Goal: Task Accomplishment & Management: Use online tool/utility

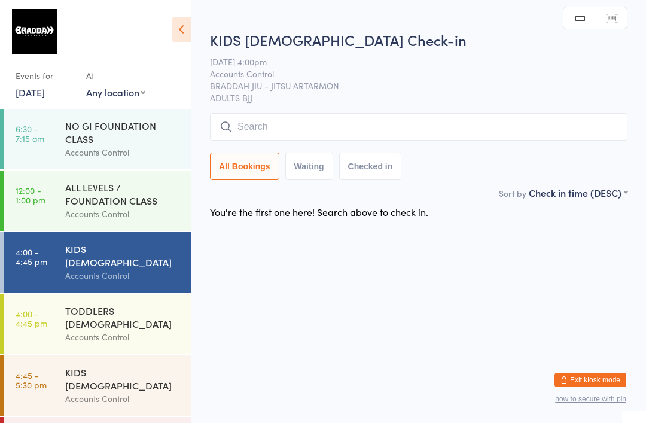
click at [367, 115] on input "search" at bounding box center [418, 126] width 417 height 27
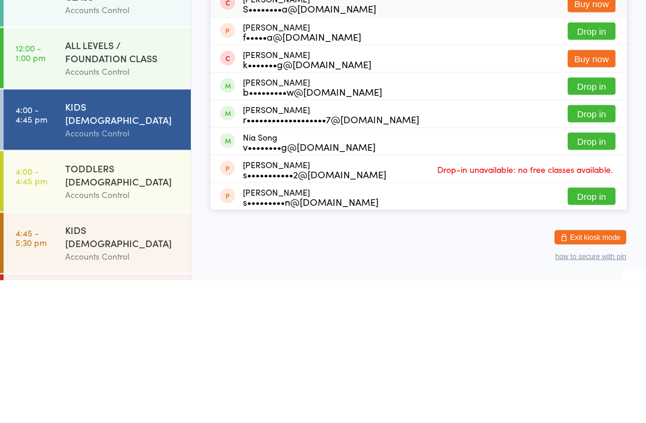
type input "[PERSON_NAME]"
click at [597, 247] on button "Drop in" at bounding box center [591, 255] width 48 height 17
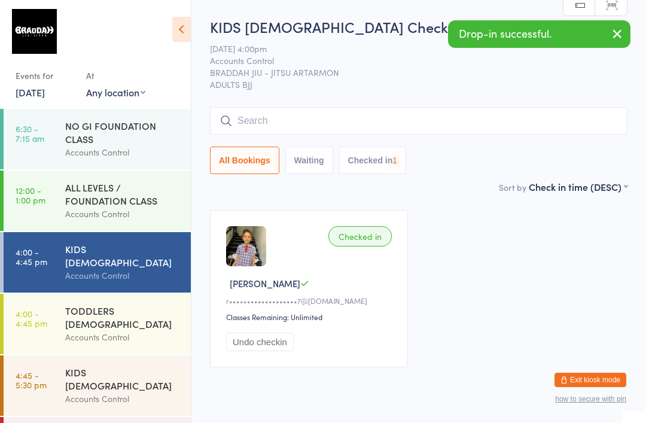
click at [455, 123] on input "search" at bounding box center [418, 120] width 417 height 27
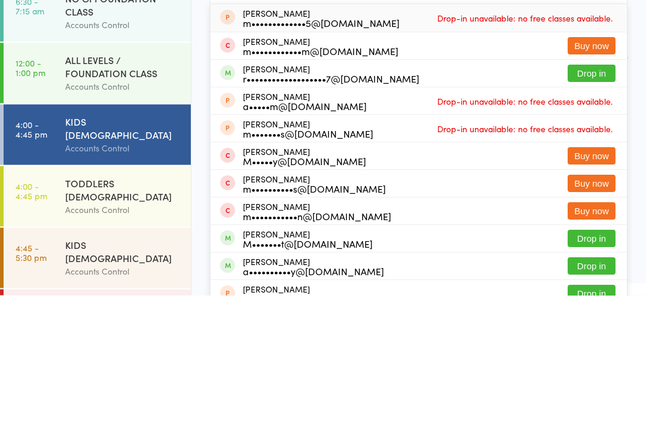
type input "[PERSON_NAME]"
click at [591, 192] on button "Drop in" at bounding box center [591, 200] width 48 height 17
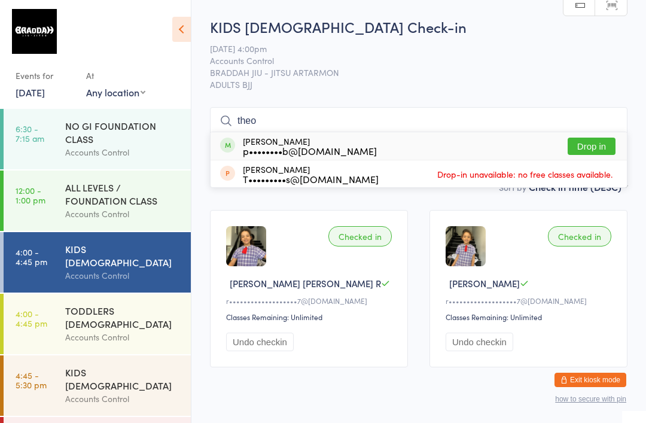
type input "theo"
click at [476, 137] on div "THEODORE PRATAMA p••••••••b@gmail.com Drop in" at bounding box center [418, 145] width 416 height 27
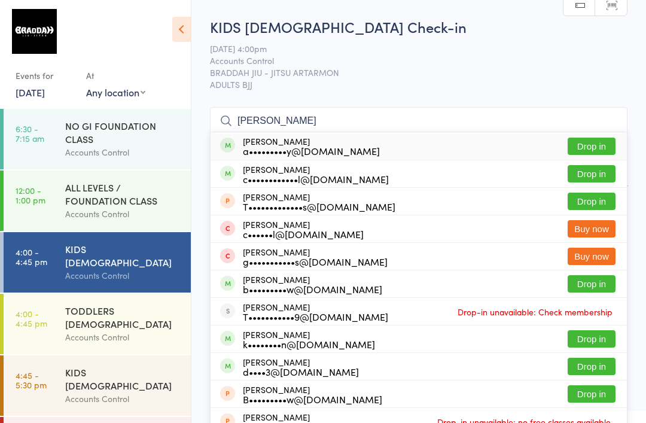
type input "charlie"
click at [606, 150] on button "Drop in" at bounding box center [591, 145] width 48 height 17
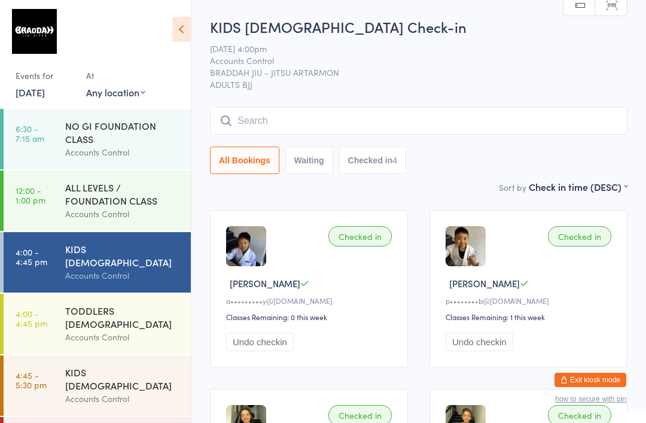
click at [258, 134] on input "search" at bounding box center [418, 120] width 417 height 27
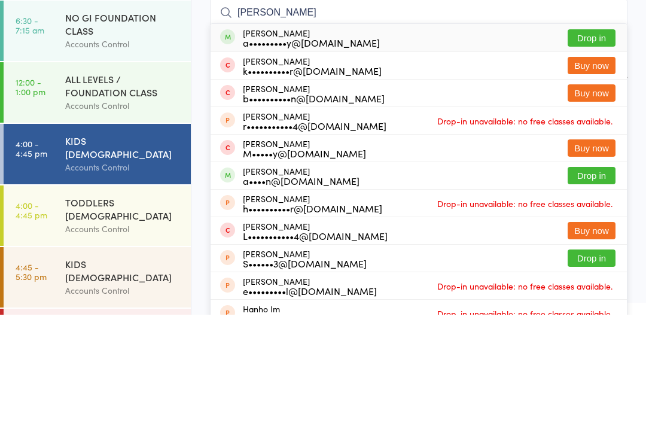
type input "Harry"
click at [586, 137] on button "Drop in" at bounding box center [591, 145] width 48 height 17
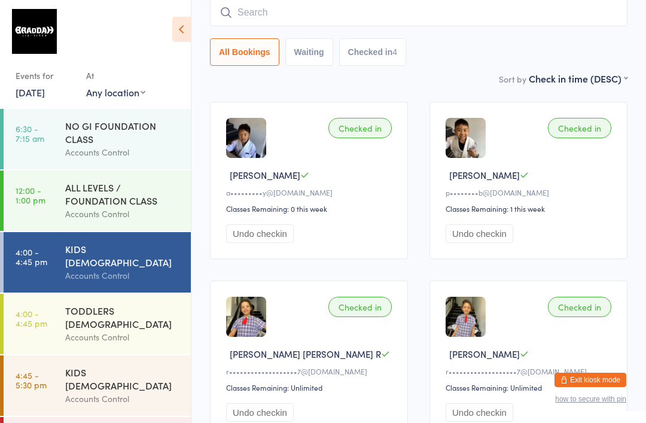
click at [0, 0] on div "Drop-in successful." at bounding box center [0, 0] width 0 height 0
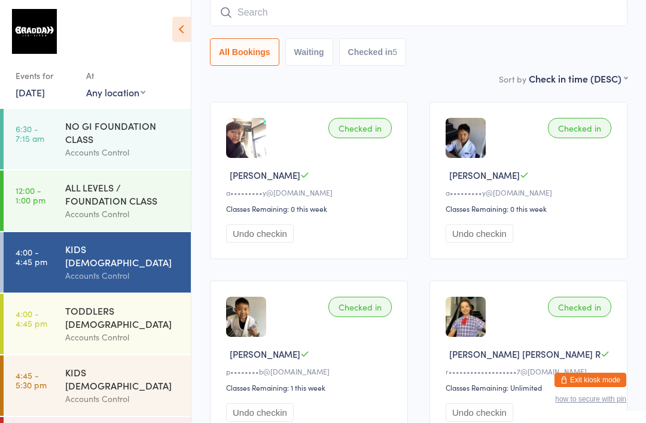
click at [253, 13] on input "search" at bounding box center [418, 12] width 417 height 27
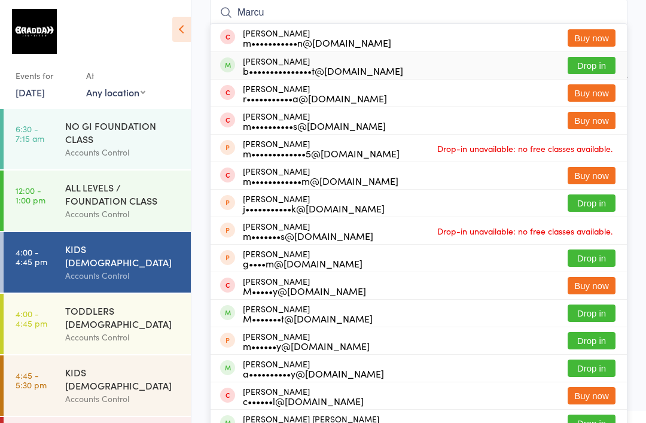
type input "Marcu"
click at [264, 57] on div "Marcus Gilbert b•••••••••••••••t@gmail.com" at bounding box center [323, 65] width 160 height 19
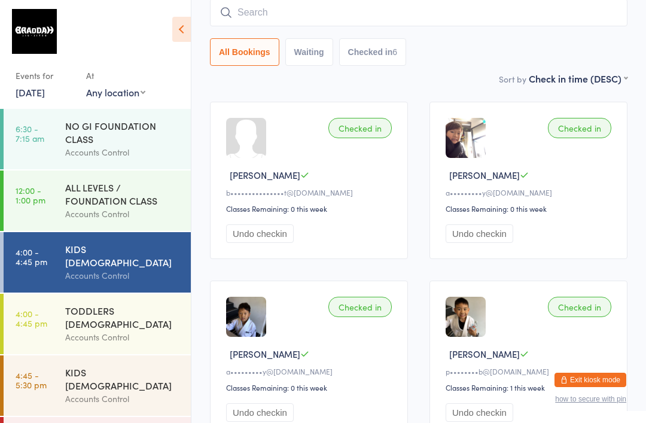
click at [589, 17] on input "search" at bounding box center [418, 12] width 417 height 27
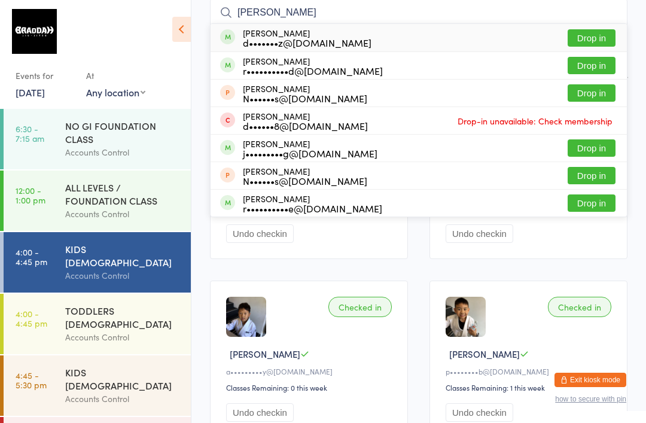
type input "Nikola"
click at [603, 38] on button "Drop in" at bounding box center [591, 37] width 48 height 17
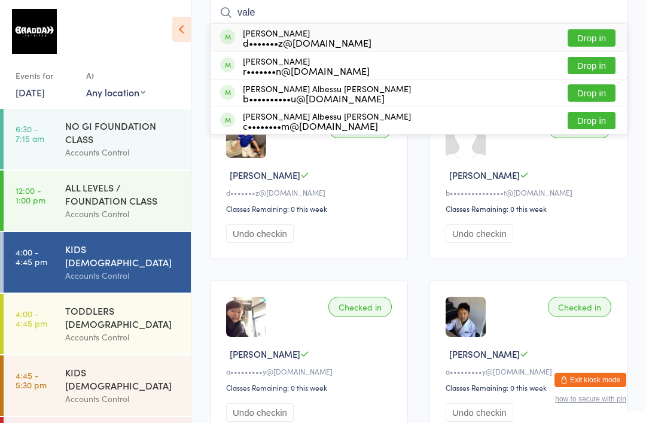
type input "vale"
click at [588, 41] on button "Drop in" at bounding box center [591, 37] width 48 height 17
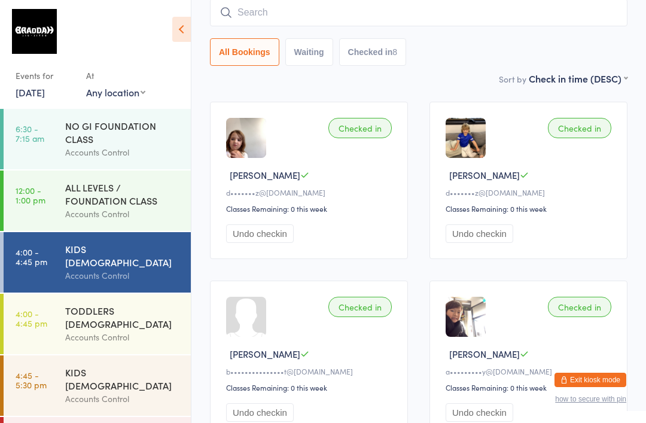
click at [439, 8] on input "search" at bounding box center [418, 12] width 417 height 27
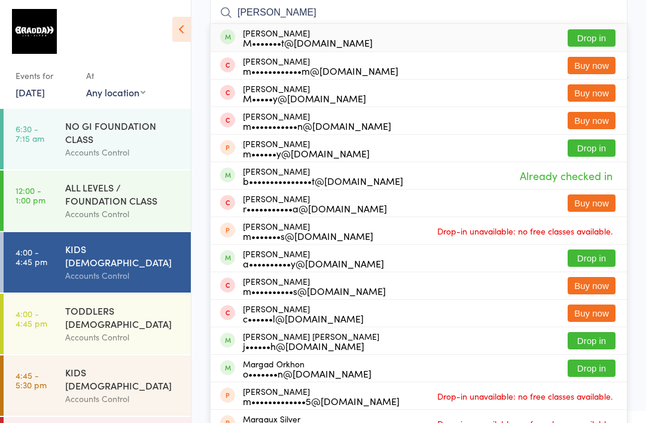
type input "Markus"
click at [612, 29] on button "Drop in" at bounding box center [591, 37] width 48 height 17
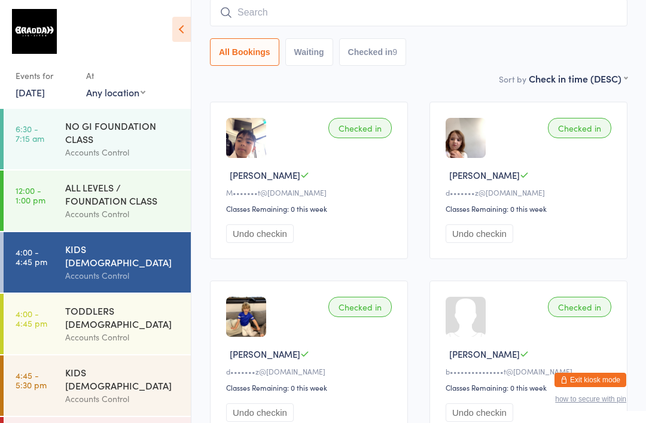
click at [122, 365] on div "KIDS [DEMOGRAPHIC_DATA]" at bounding box center [122, 378] width 115 height 26
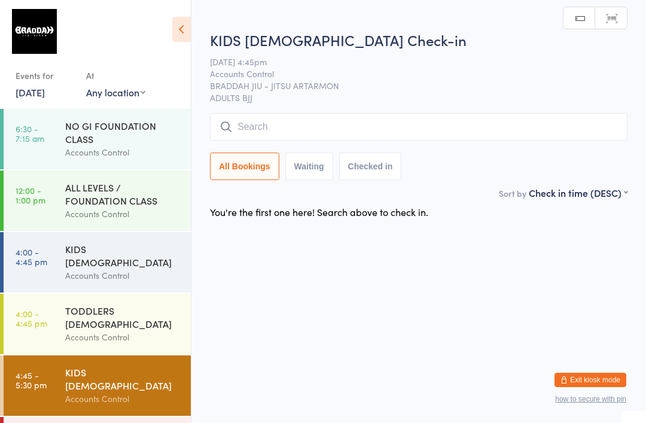
click at [299, 121] on input "search" at bounding box center [418, 126] width 417 height 27
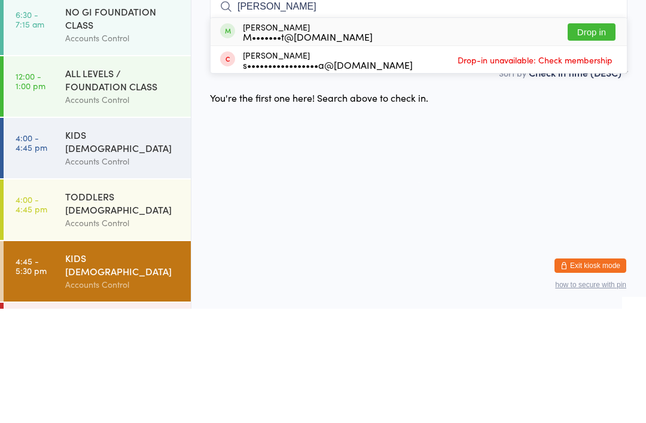
type input "Ramon"
click at [598, 137] on button "Drop in" at bounding box center [591, 145] width 48 height 17
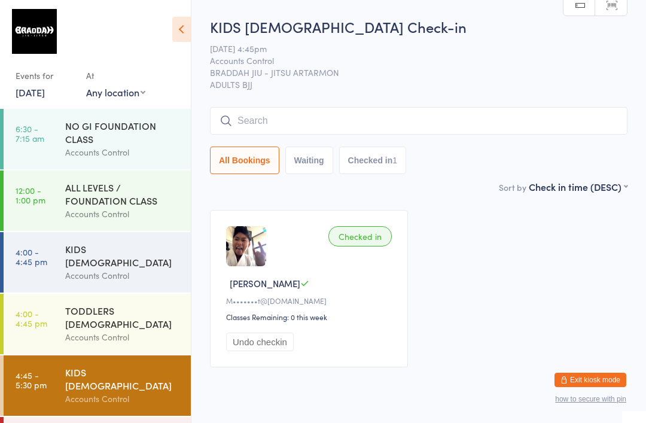
click at [296, 112] on input "search" at bounding box center [418, 120] width 417 height 27
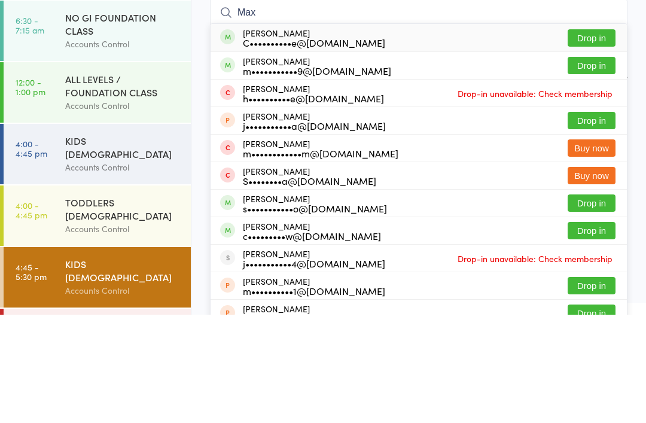
type input "Max"
click at [328, 136] on div "Max Boehmke C••••••••••e@gmail.com" at bounding box center [314, 145] width 142 height 19
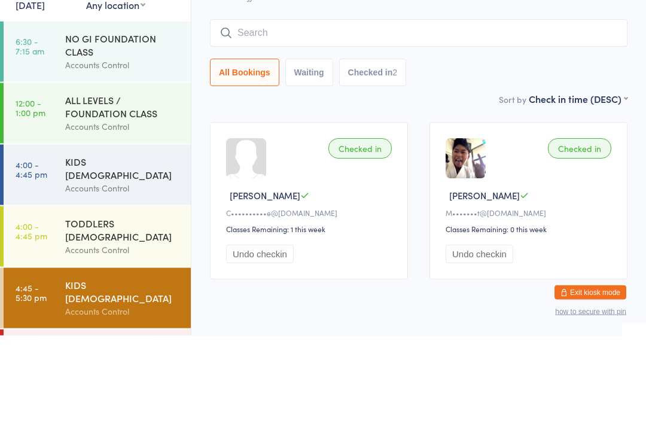
click at [275, 180] on div "Sort by Check in time (DESC) First name (ASC) First name (DESC) Last name (ASC)…" at bounding box center [418, 186] width 417 height 13
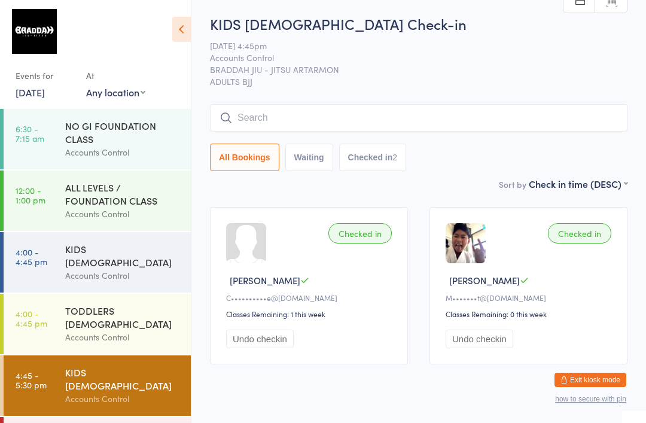
click at [258, 126] on input "search" at bounding box center [418, 117] width 417 height 27
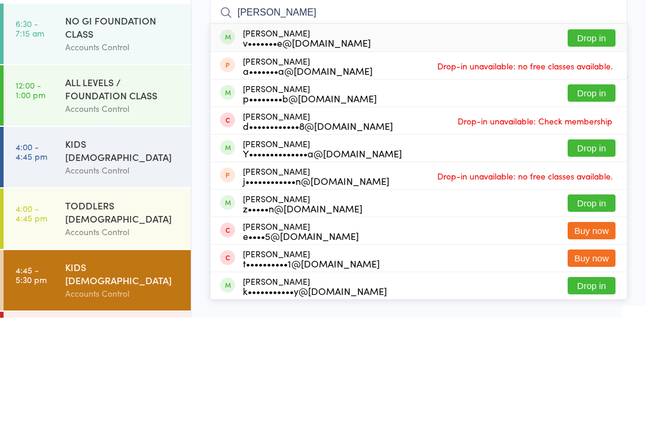
type input "[PERSON_NAME]"
click at [592, 189] on button "Drop in" at bounding box center [591, 197] width 48 height 17
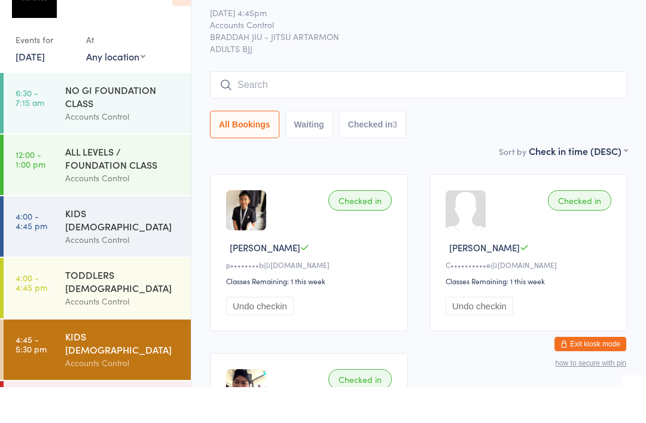
scroll to position [37, 0]
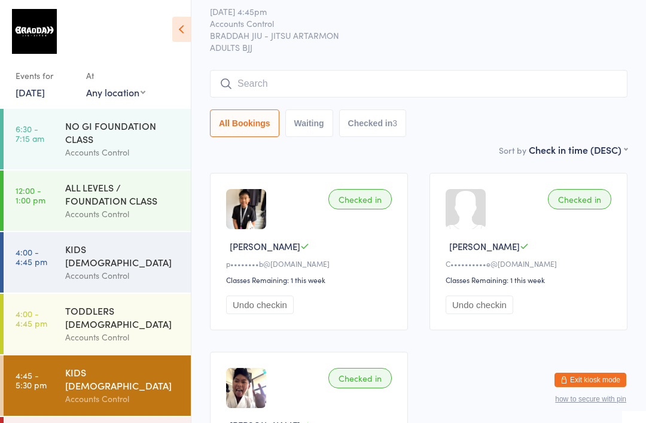
click at [152, 254] on div "KIDS [DEMOGRAPHIC_DATA]" at bounding box center [122, 255] width 115 height 26
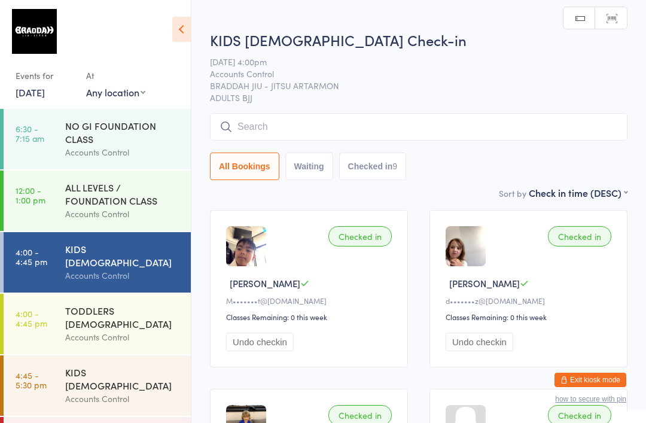
click at [380, 124] on input "search" at bounding box center [418, 126] width 417 height 27
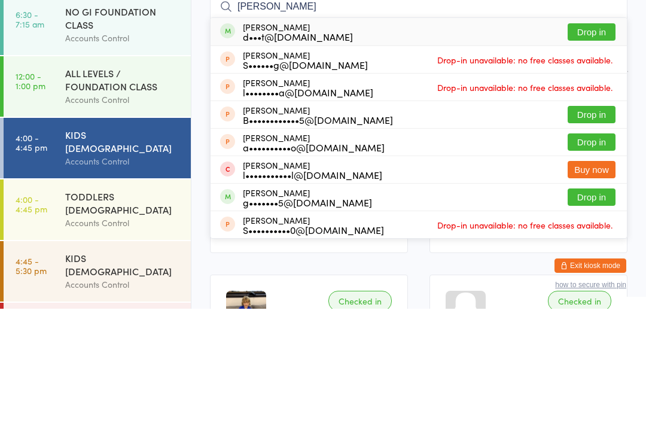
type input "Diana"
click at [592, 137] on button "Drop in" at bounding box center [591, 145] width 48 height 17
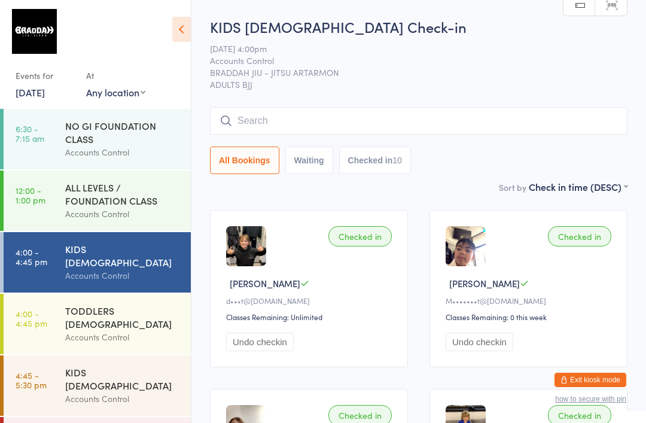
click at [250, 118] on input "search" at bounding box center [418, 120] width 417 height 27
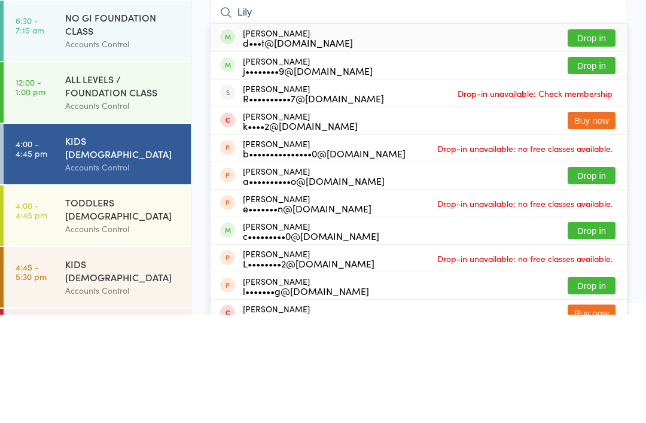
type input "Lily"
click at [609, 137] on button "Drop in" at bounding box center [591, 145] width 48 height 17
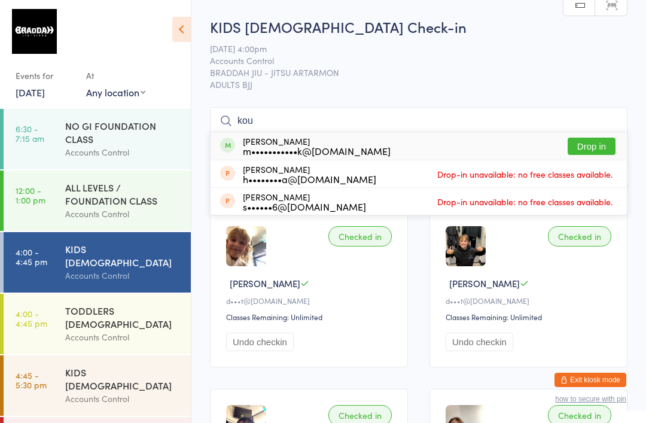
type input "kou"
click at [599, 154] on button "Drop in" at bounding box center [591, 145] width 48 height 17
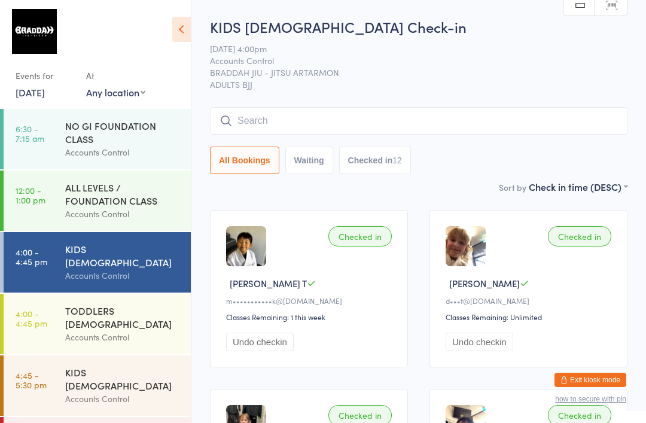
click at [507, 112] on input "search" at bounding box center [418, 120] width 417 height 27
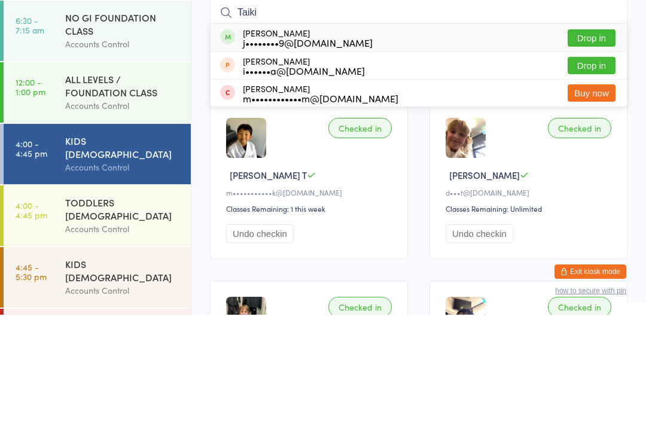
type input "Taiki"
click at [601, 137] on button "Drop in" at bounding box center [591, 145] width 48 height 17
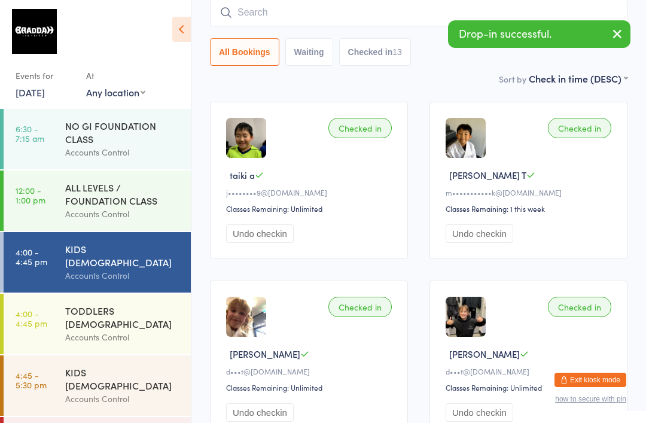
click at [292, 26] on input "search" at bounding box center [418, 12] width 417 height 27
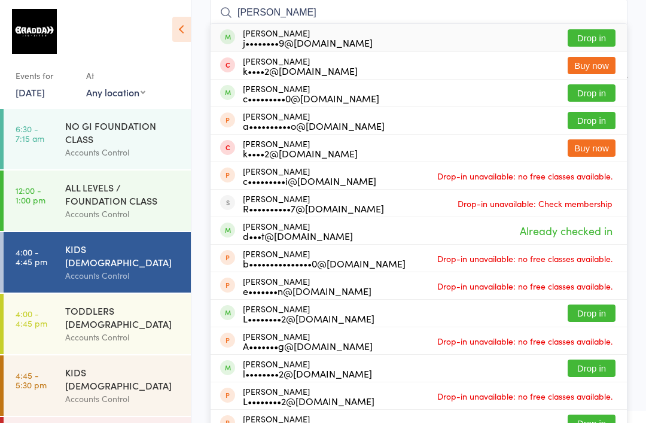
type input "Lili"
click at [597, 47] on button "Drop in" at bounding box center [591, 37] width 48 height 17
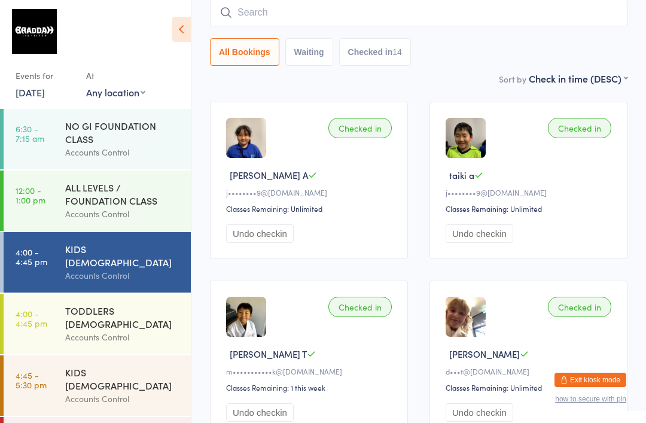
click at [140, 392] on div "Accounts Control" at bounding box center [122, 399] width 115 height 14
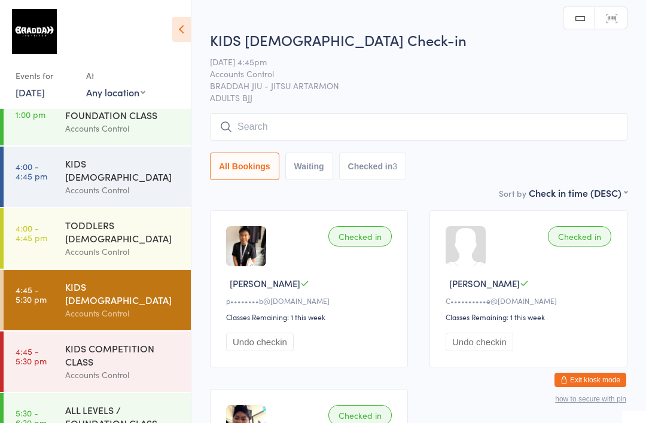
scroll to position [111, 0]
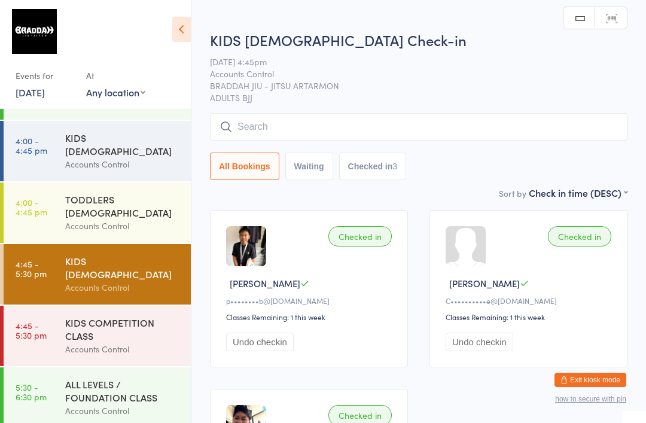
click at [114, 377] on div "ALL LEVELS / FOUNDATION CLASS" at bounding box center [122, 390] width 115 height 26
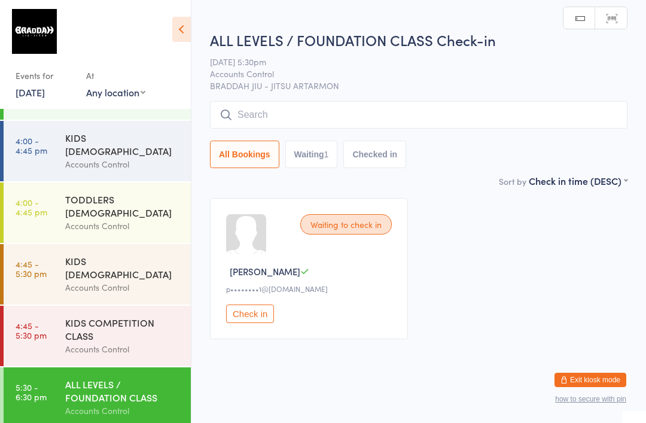
click at [509, 120] on input "search" at bounding box center [418, 114] width 417 height 27
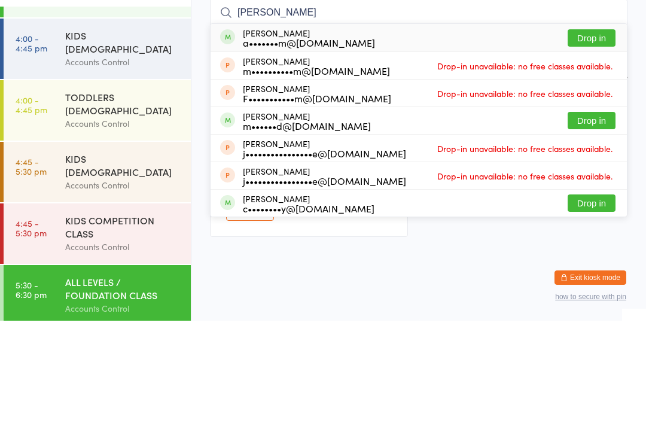
type input "Collum"
click at [592, 132] on button "Drop in" at bounding box center [591, 140] width 48 height 17
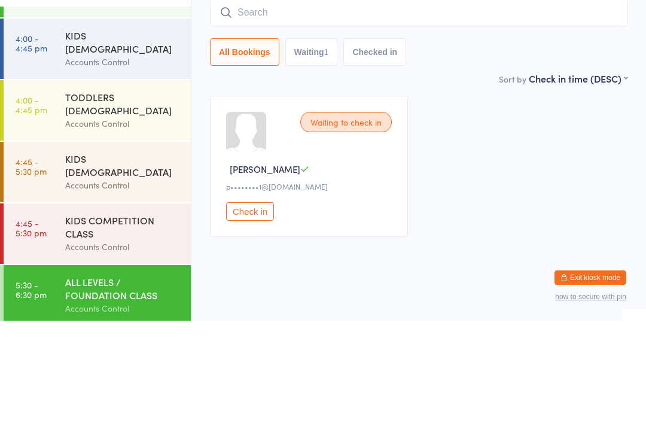
scroll to position [13, 0]
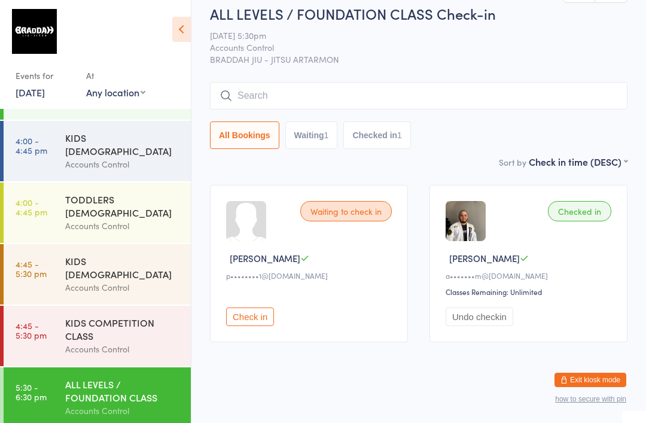
click at [48, 138] on link "4:00 - 4:45 pm KIDS [DEMOGRAPHIC_DATA] Accounts Control" at bounding box center [97, 151] width 187 height 60
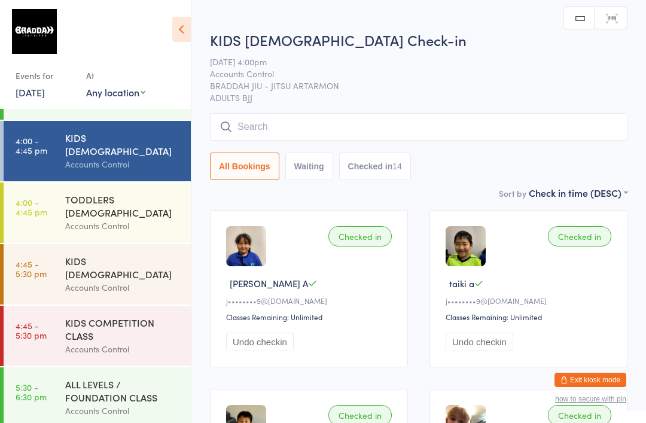
click at [256, 117] on input "search" at bounding box center [418, 126] width 417 height 27
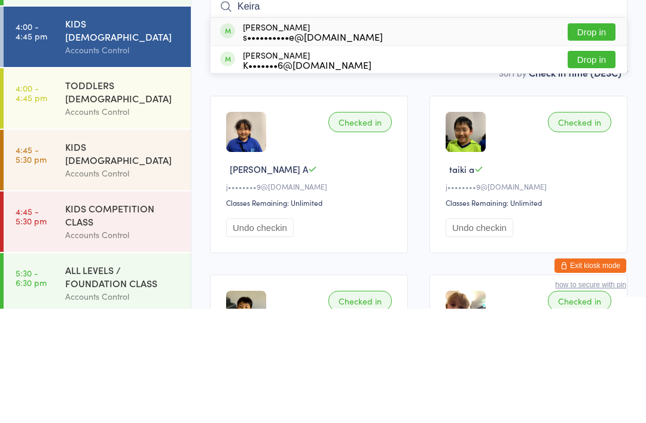
type input "Keira"
click at [589, 137] on button "Drop in" at bounding box center [591, 145] width 48 height 17
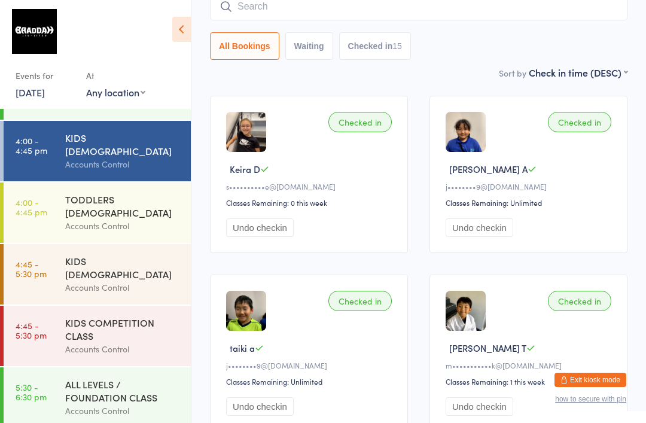
click at [256, 20] on input "search" at bounding box center [418, 6] width 417 height 27
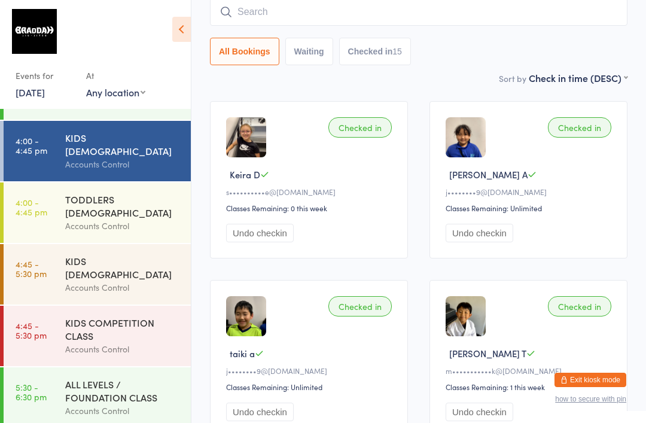
scroll to position [108, 0]
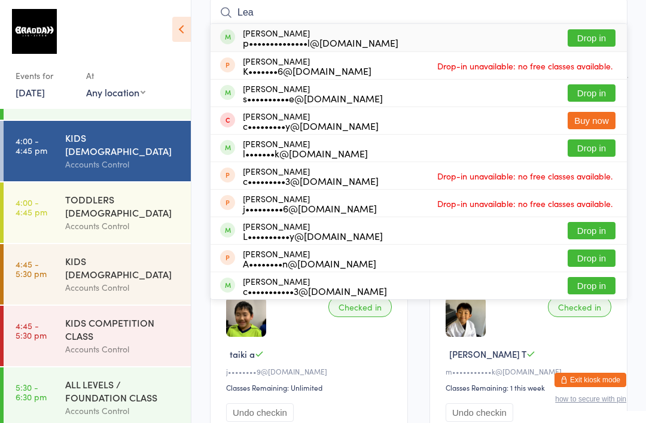
type input "Lea"
click at [283, 44] on div "p••••••••••••••l@[DOMAIN_NAME]" at bounding box center [320, 43] width 155 height 10
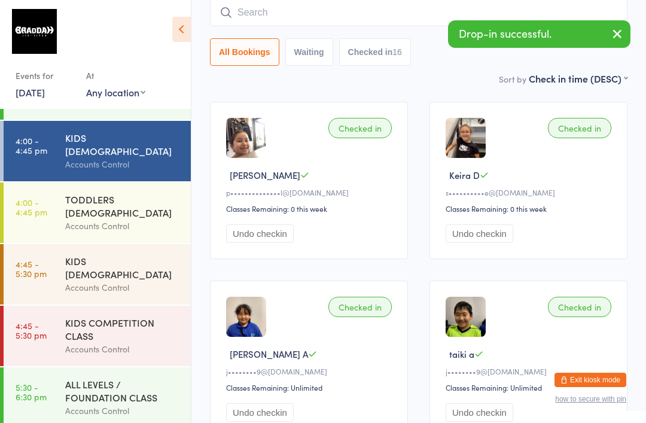
click at [417, 10] on input "search" at bounding box center [418, 12] width 417 height 27
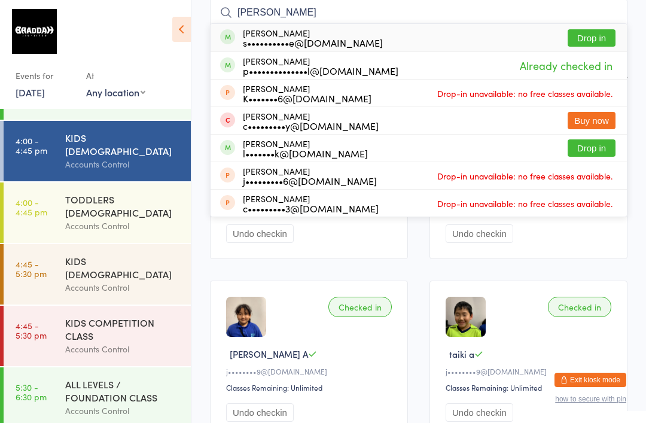
type input "Leah"
click at [604, 37] on button "Drop in" at bounding box center [591, 37] width 48 height 17
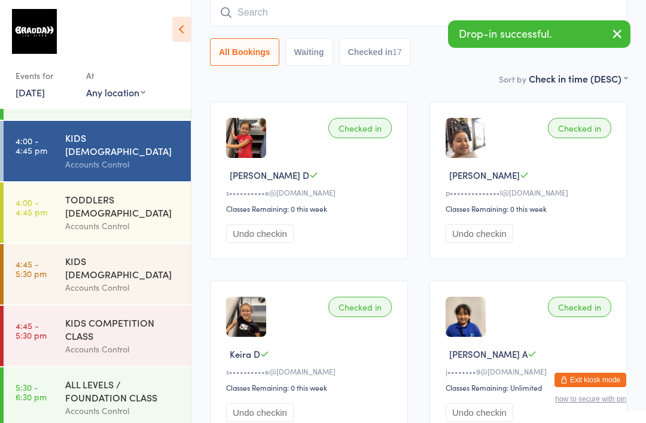
click at [352, 12] on input "search" at bounding box center [418, 12] width 417 height 27
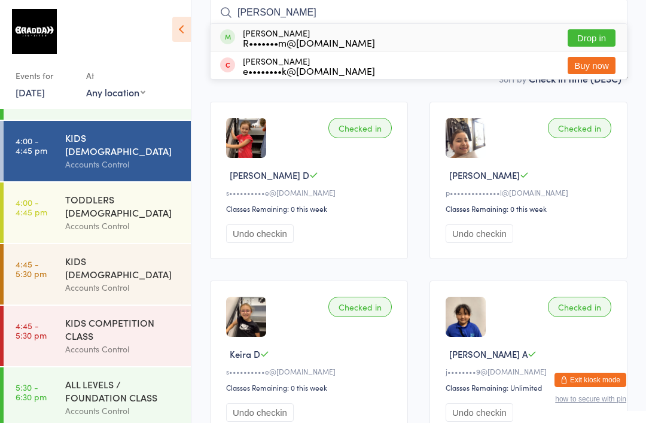
type input "Monica"
click at [599, 38] on button "Drop in" at bounding box center [591, 37] width 48 height 17
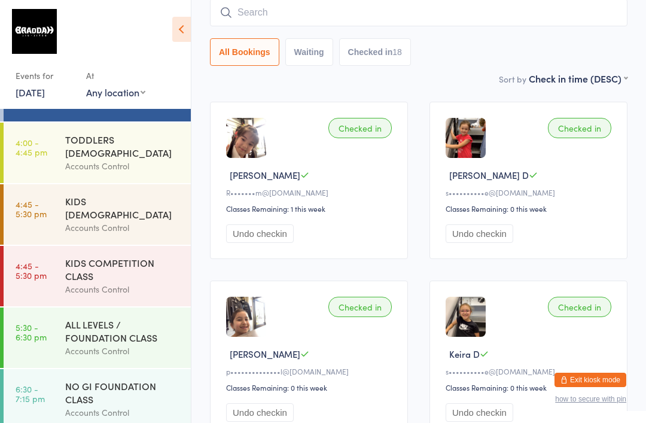
scroll to position [173, 0]
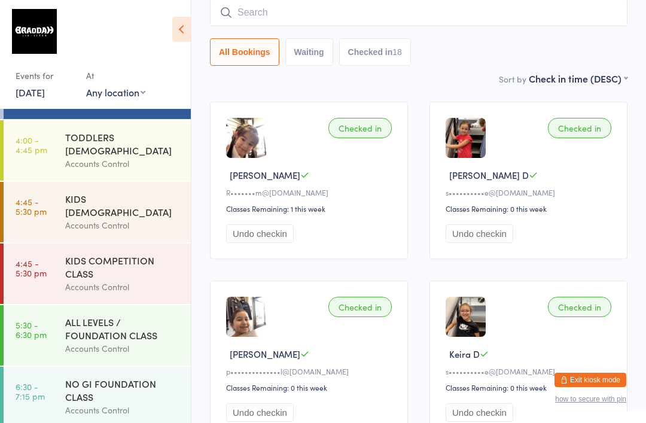
click at [81, 157] on div "Accounts Control" at bounding box center [122, 164] width 115 height 14
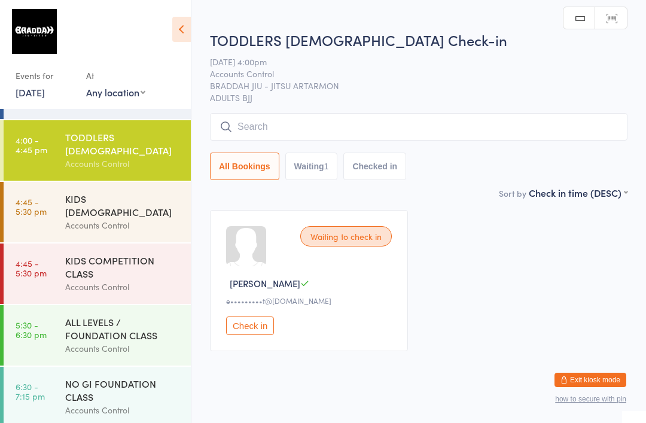
click at [276, 131] on input "search" at bounding box center [418, 126] width 417 height 27
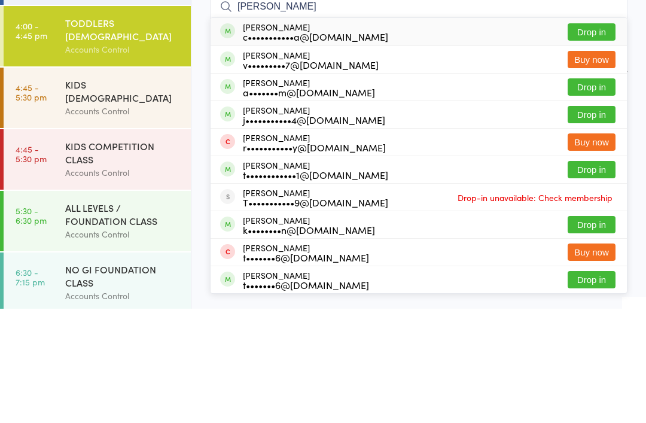
type input "Cowan"
click at [591, 137] on button "Drop in" at bounding box center [591, 145] width 48 height 17
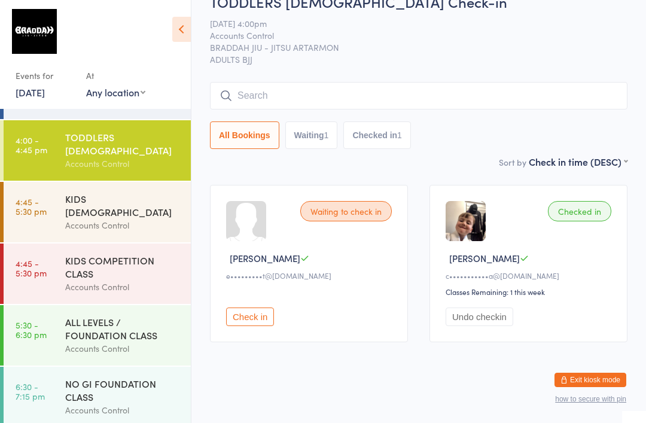
click at [42, 197] on time "4:45 - 5:30 pm" at bounding box center [31, 206] width 31 height 19
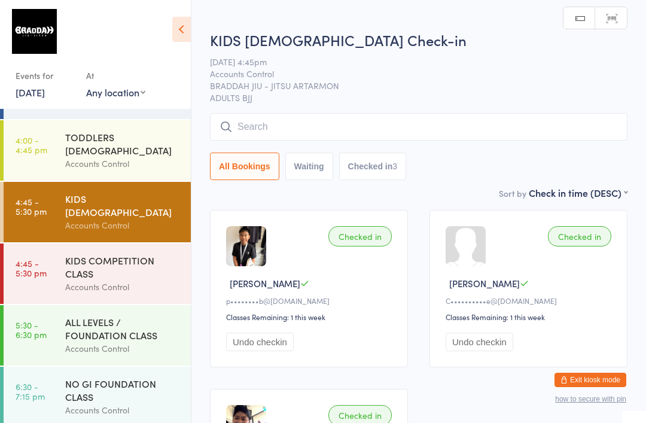
click at [498, 131] on input "search" at bounding box center [418, 126] width 417 height 27
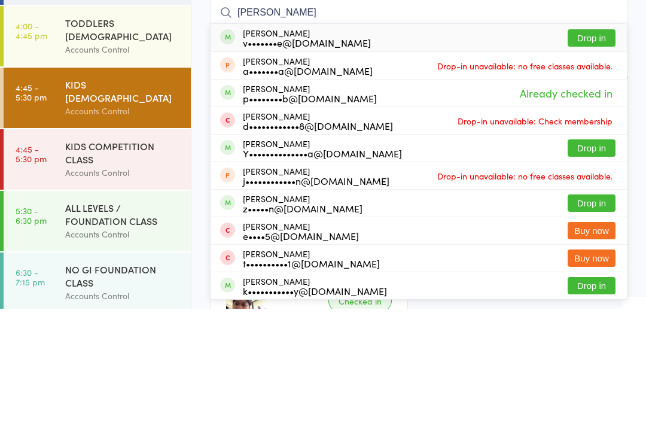
type input "[PERSON_NAME]"
click at [594, 143] on button "Drop in" at bounding box center [591, 151] width 48 height 17
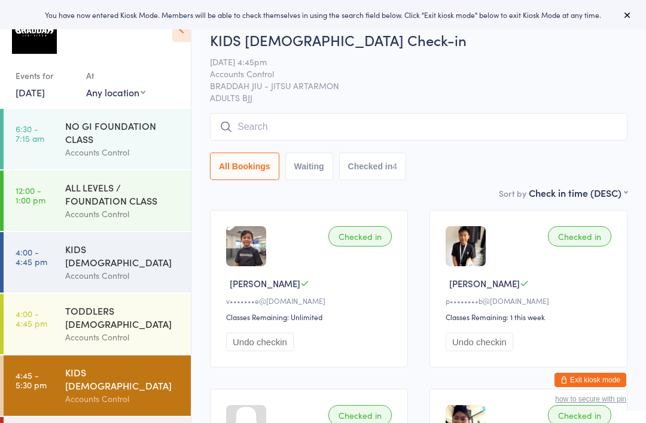
click at [151, 268] on div "Accounts Control" at bounding box center [122, 275] width 115 height 14
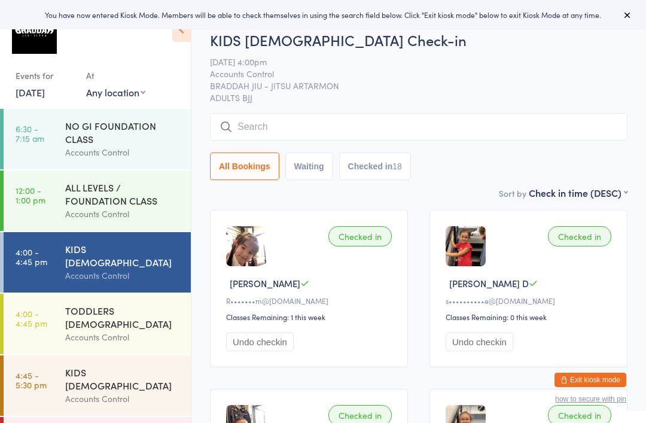
click at [531, 124] on input "search" at bounding box center [418, 126] width 417 height 27
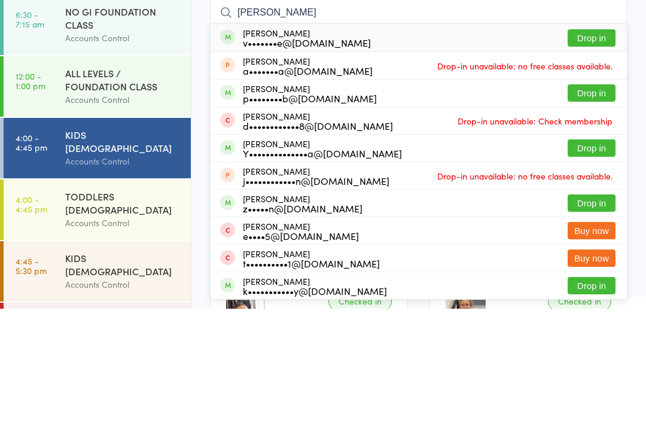
type input "[PERSON_NAME]"
click at [593, 143] on button "Drop in" at bounding box center [591, 151] width 48 height 17
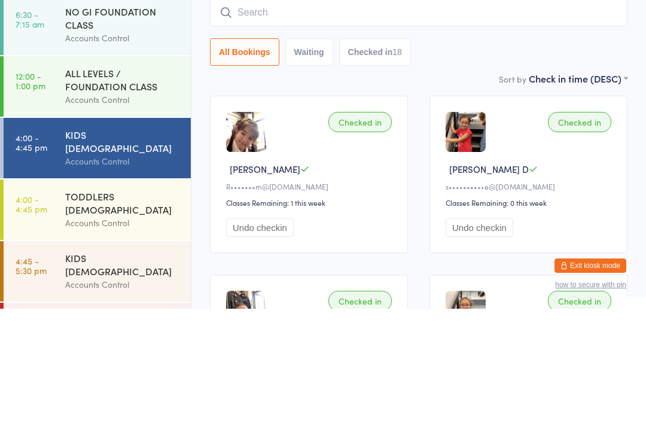
scroll to position [114, 0]
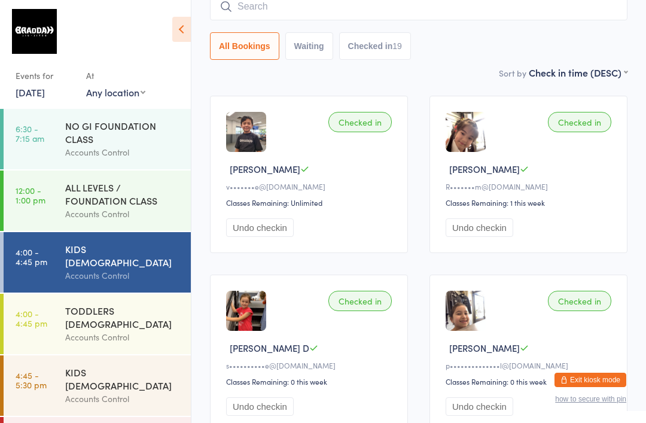
click at [461, 15] on input "search" at bounding box center [418, 6] width 417 height 27
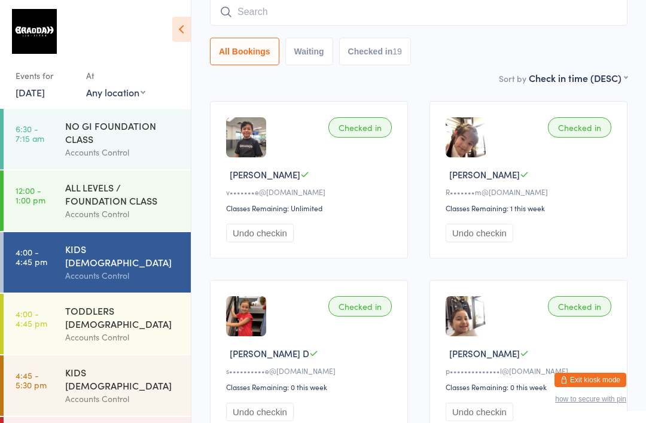
scroll to position [108, 0]
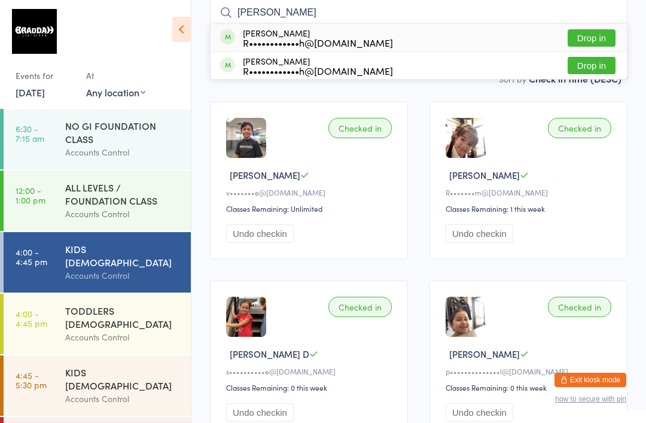
type input "[PERSON_NAME]"
click at [590, 60] on button "Drop in" at bounding box center [591, 65] width 48 height 17
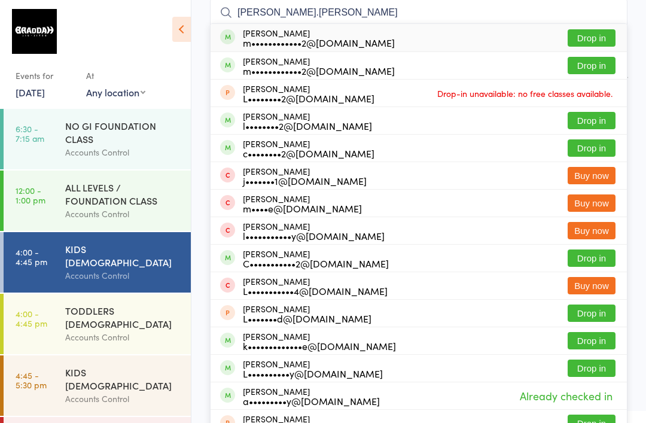
type input "[PERSON_NAME].[PERSON_NAME]"
click at [593, 41] on button "Drop in" at bounding box center [591, 37] width 48 height 17
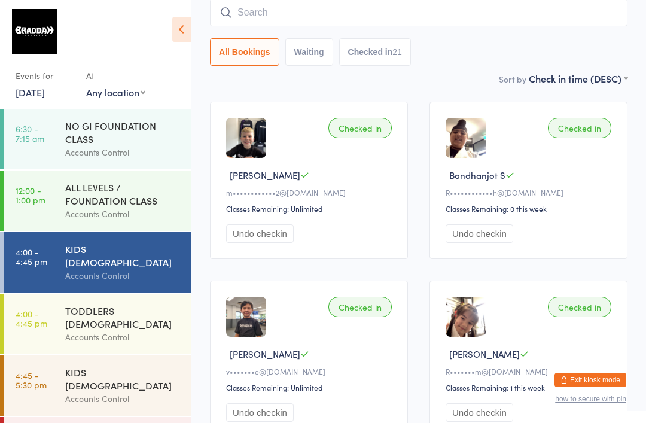
click at [588, 8] on input "search" at bounding box center [418, 12] width 417 height 27
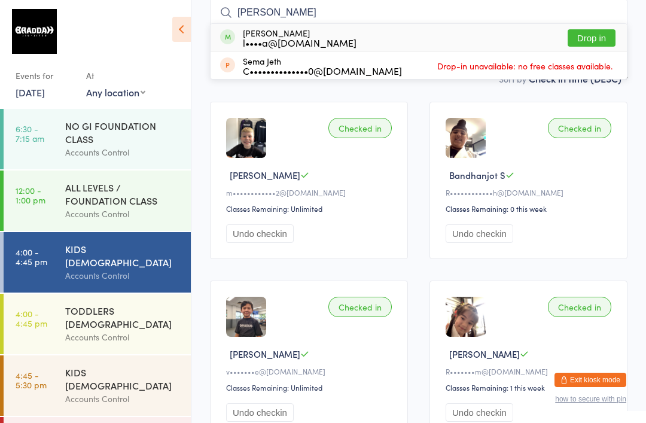
type input "[PERSON_NAME]"
click at [599, 36] on button "Drop in" at bounding box center [591, 37] width 48 height 17
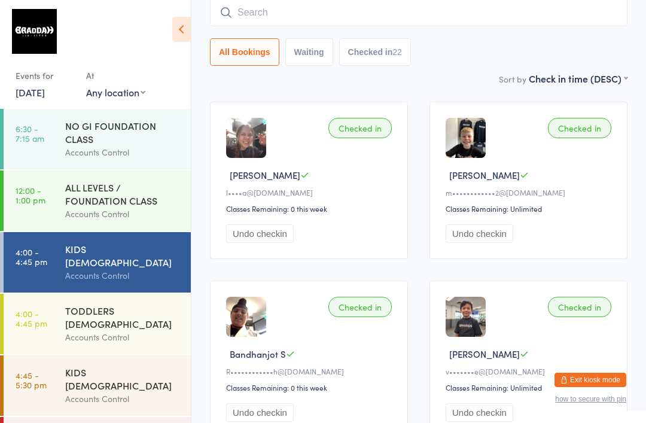
click at [537, 12] on input "search" at bounding box center [418, 12] width 417 height 27
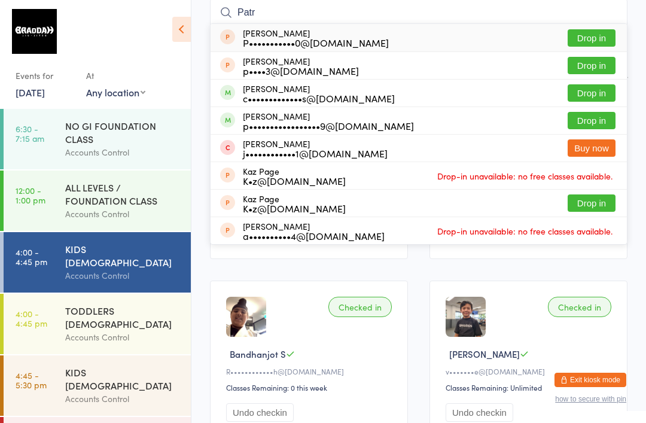
type input "Patr"
click at [588, 91] on button "Drop in" at bounding box center [591, 92] width 48 height 17
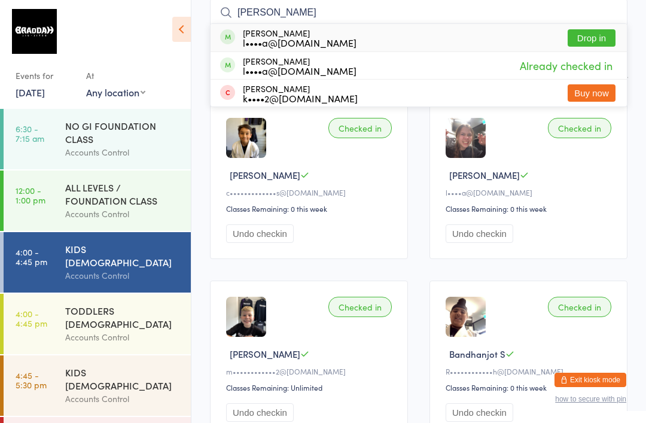
type input "[PERSON_NAME]"
click at [332, 32] on div "[PERSON_NAME] l••••a@[DOMAIN_NAME] Drop in" at bounding box center [418, 37] width 416 height 27
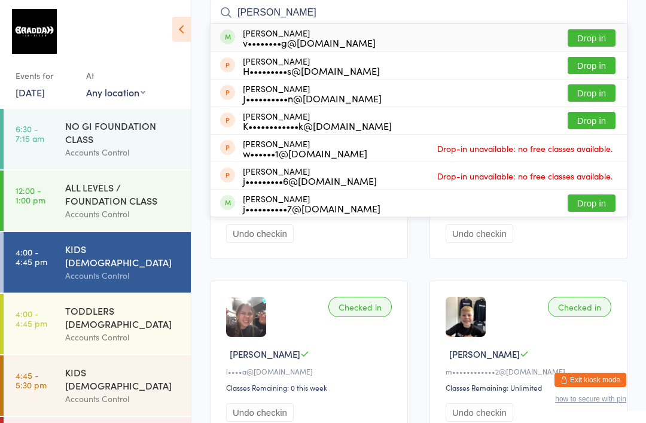
type input "[PERSON_NAME]"
click at [591, 27] on div "[PERSON_NAME] Song v••••••••g@[DOMAIN_NAME] Drop in" at bounding box center [418, 37] width 416 height 27
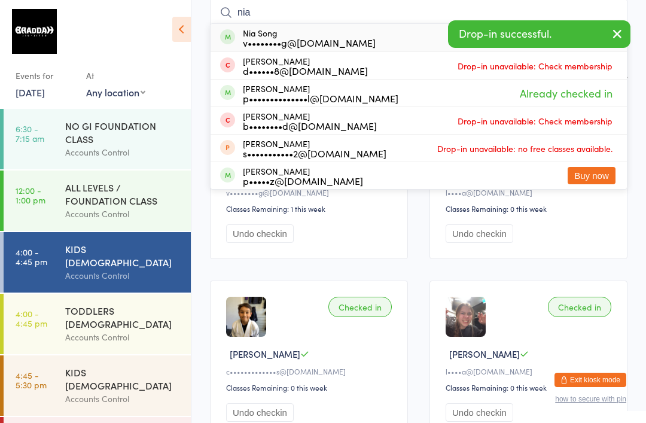
type input "nia"
click at [387, 35] on div "Nia Song v••••••••g@[DOMAIN_NAME] Drop in" at bounding box center [418, 37] width 416 height 27
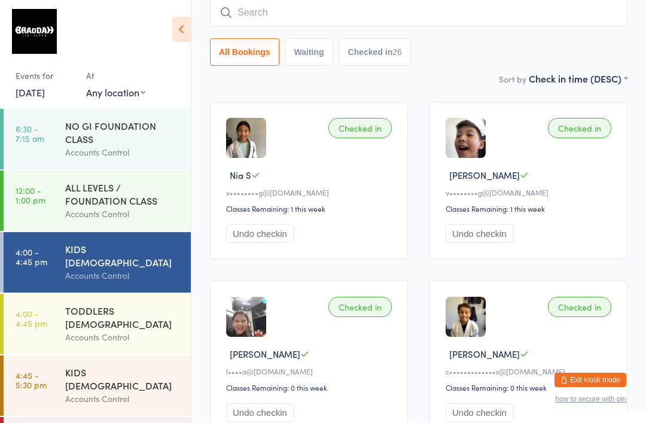
click at [106, 330] on div "Accounts Control" at bounding box center [122, 337] width 115 height 14
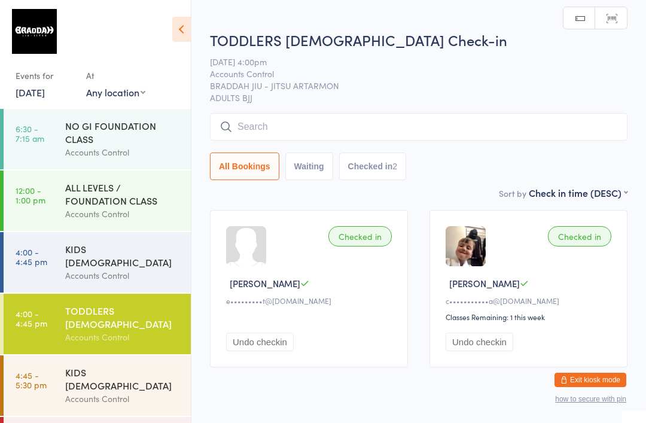
click at [311, 117] on input "search" at bounding box center [418, 126] width 417 height 27
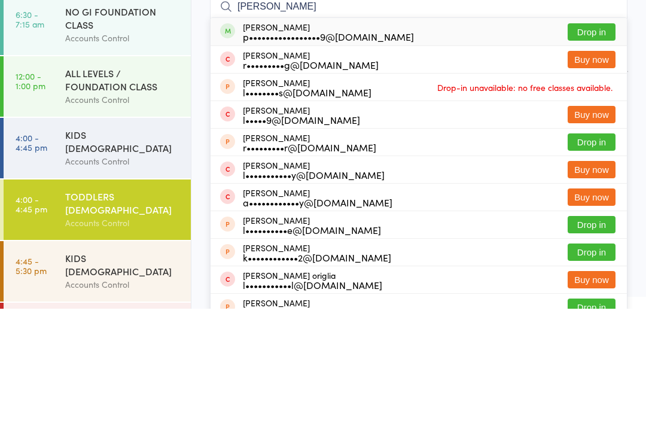
type input "[PERSON_NAME]"
click at [582, 137] on button "Drop in" at bounding box center [591, 145] width 48 height 17
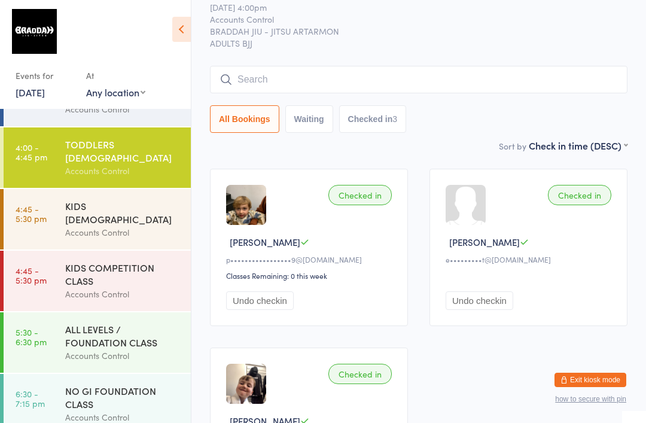
scroll to position [167, 0]
click at [112, 322] on div "ALL LEVELS / FOUNDATION CLASS" at bounding box center [122, 335] width 115 height 26
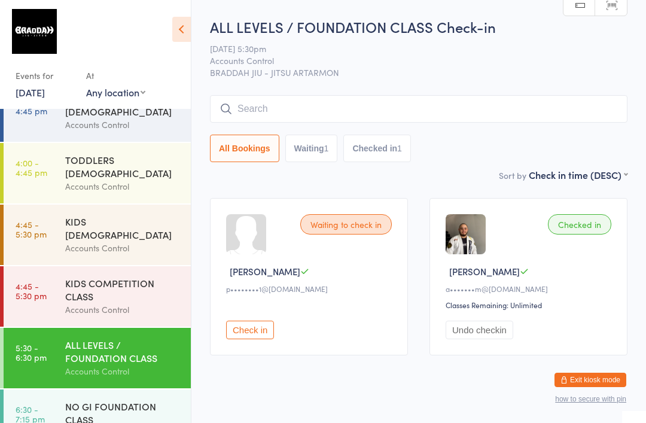
scroll to position [146, 0]
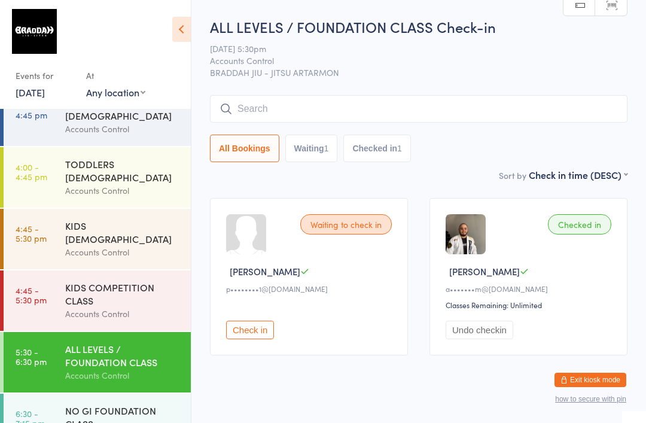
click at [51, 168] on link "4:00 - 4:45 pm TODDLERS [DEMOGRAPHIC_DATA] Accounts Control" at bounding box center [97, 177] width 187 height 60
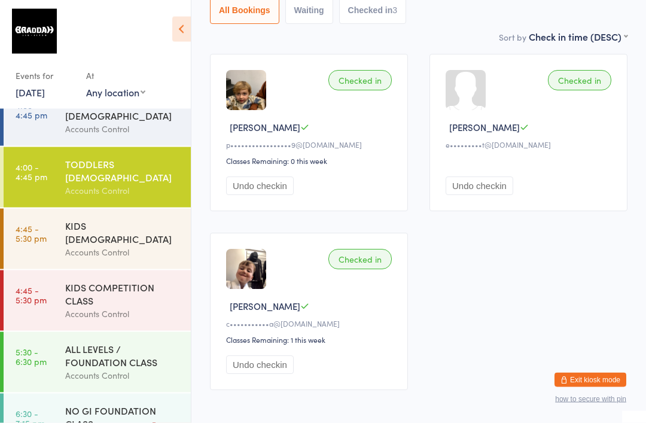
scroll to position [184, 0]
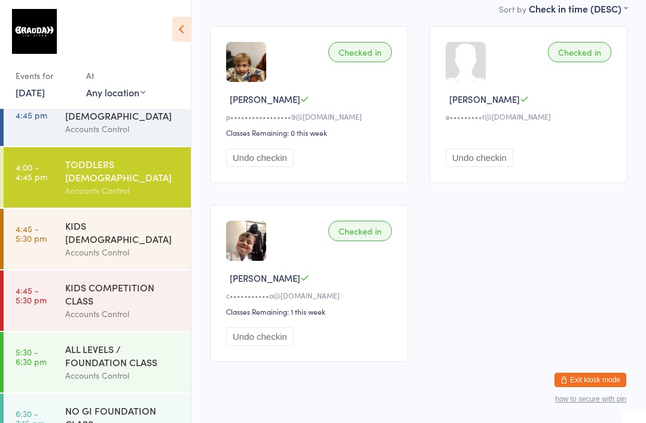
click at [69, 245] on div "Accounts Control" at bounding box center [122, 252] width 115 height 14
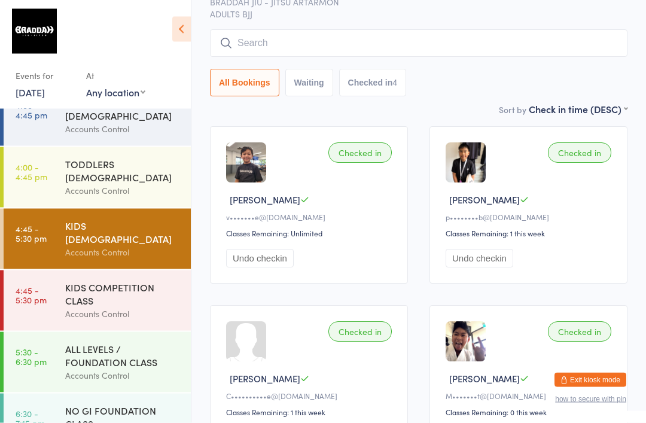
scroll to position [77, 0]
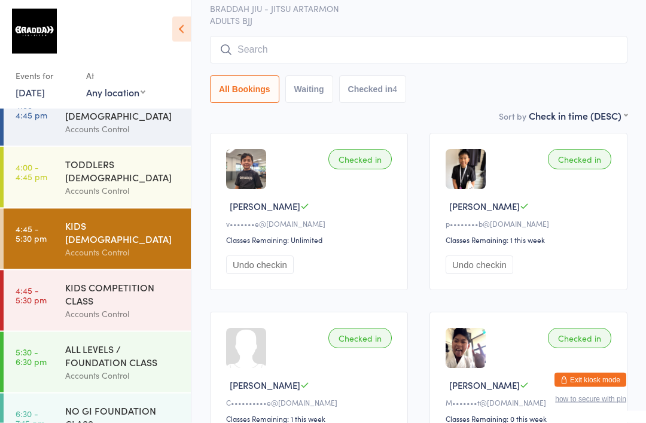
click at [47, 273] on link "4:45 - 5:30 pm KIDS COMPETITION CLASS Accounts Control" at bounding box center [97, 300] width 187 height 60
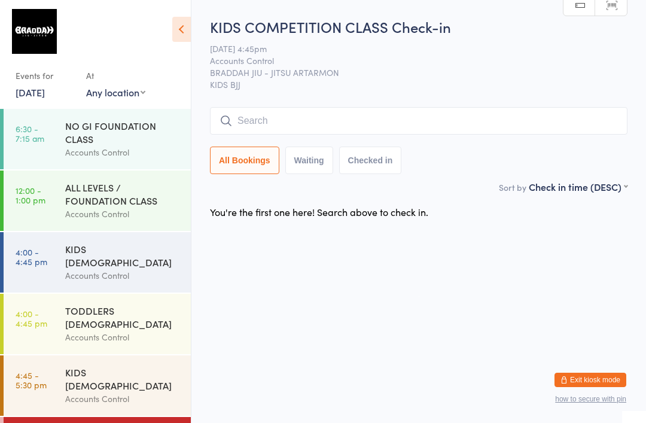
click at [47, 264] on link "4:00 - 4:45 pm KIDS [DEMOGRAPHIC_DATA] Accounts Control" at bounding box center [97, 262] width 187 height 60
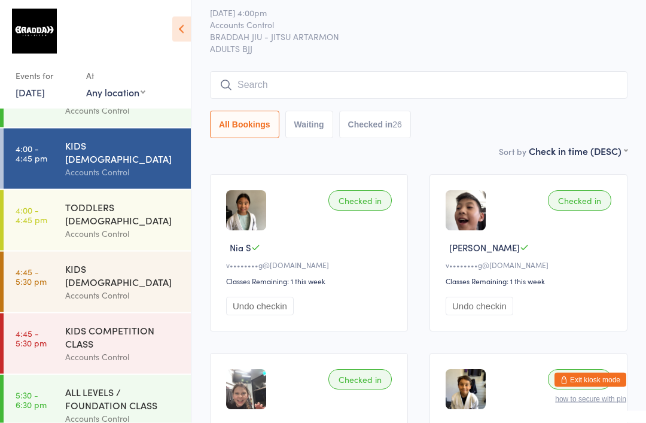
scroll to position [111, 0]
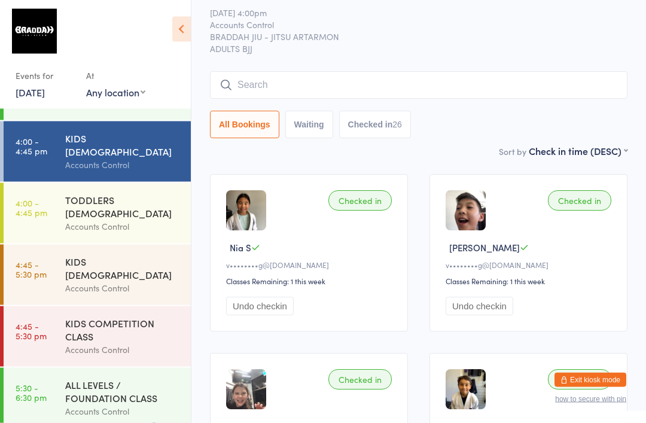
click at [106, 378] on div "ALL LEVELS / FOUNDATION CLASS" at bounding box center [122, 391] width 115 height 26
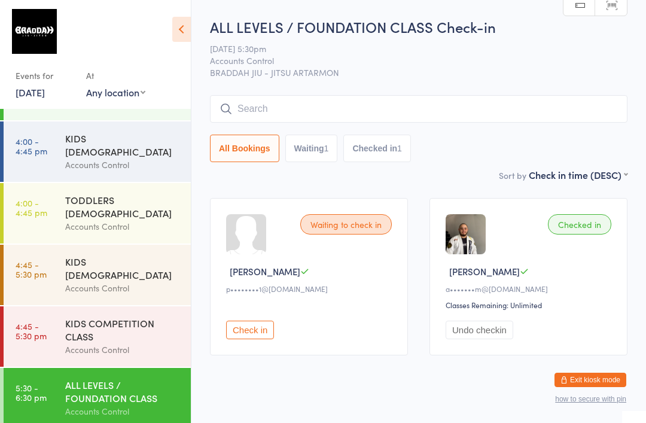
scroll to position [29, 0]
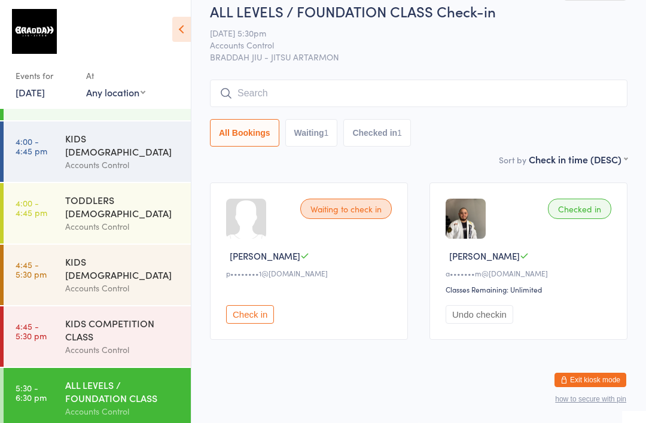
click at [460, 81] on input "search" at bounding box center [418, 93] width 417 height 27
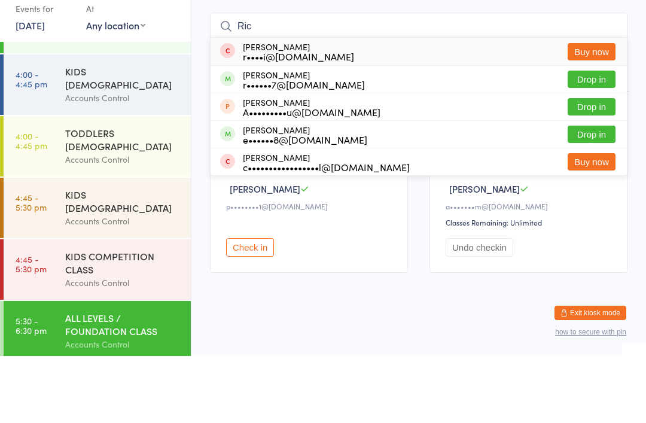
type input "Ric"
click at [601, 137] on button "Drop in" at bounding box center [591, 145] width 48 height 17
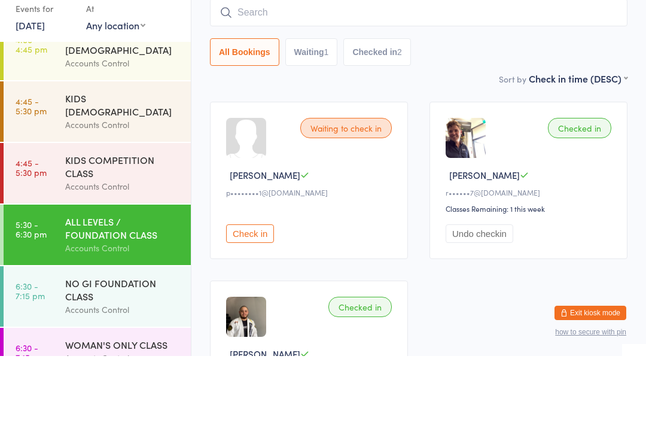
scroll to position [96, 0]
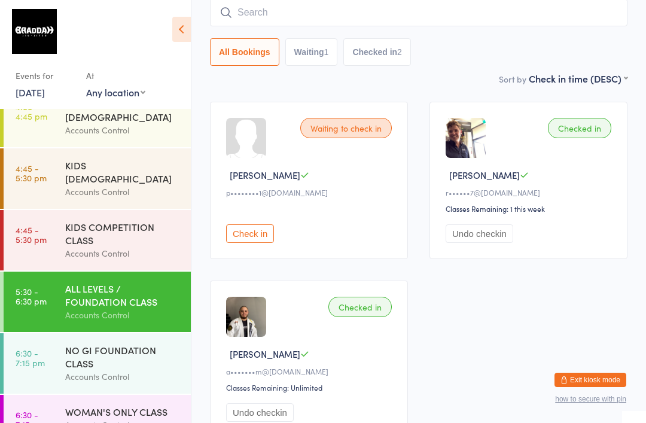
click at [115, 282] on div "ALL LEVELS / FOUNDATION CLASS" at bounding box center [122, 295] width 115 height 26
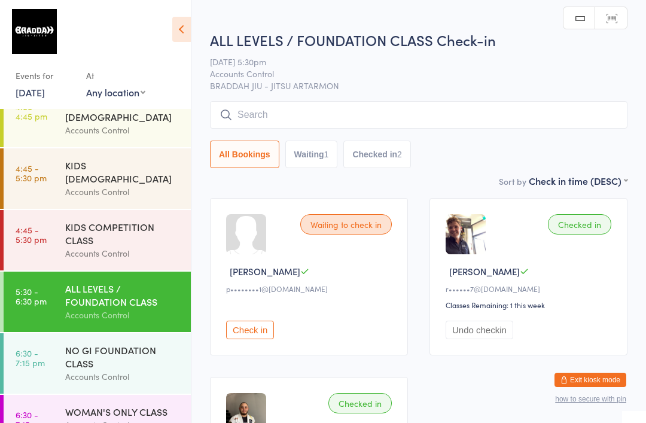
click at [114, 282] on div "ALL LEVELS / FOUNDATION CLASS" at bounding box center [122, 295] width 115 height 26
click at [130, 282] on div "ALL LEVELS / FOUNDATION CLASS" at bounding box center [122, 295] width 115 height 26
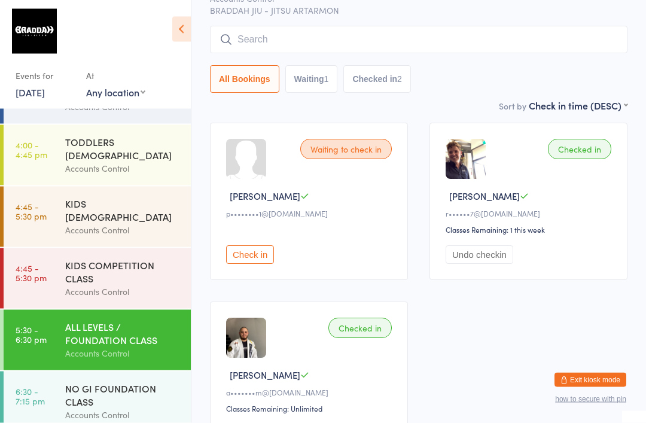
scroll to position [75, 0]
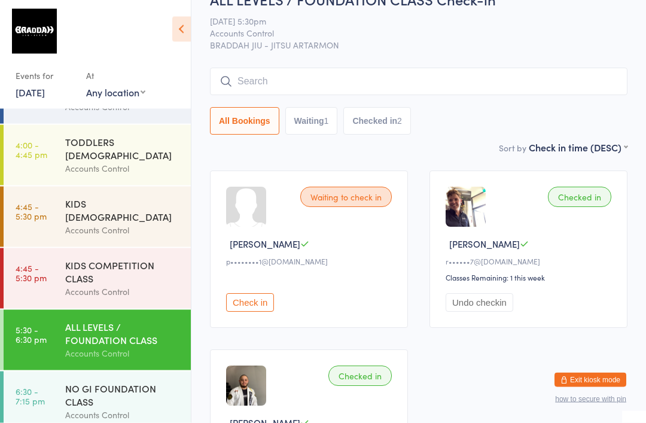
click at [243, 308] on button "Check in" at bounding box center [250, 303] width 48 height 19
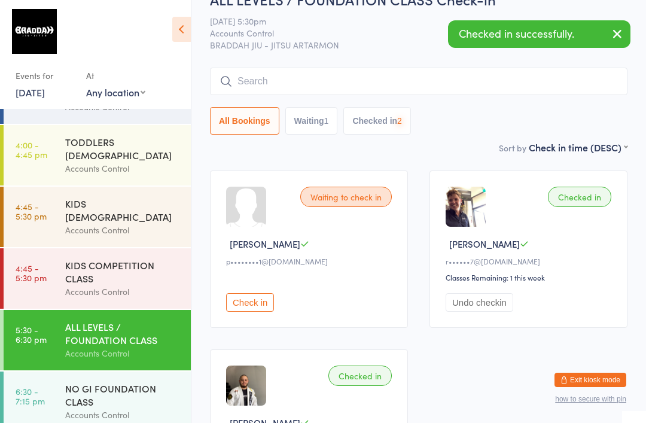
click at [247, 299] on button "Check in" at bounding box center [250, 302] width 48 height 19
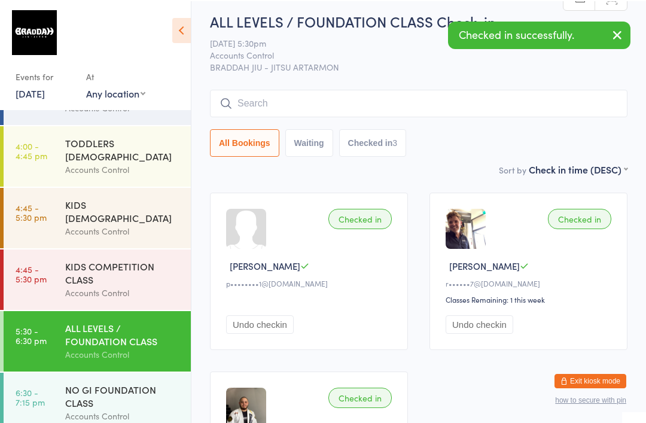
scroll to position [0, 0]
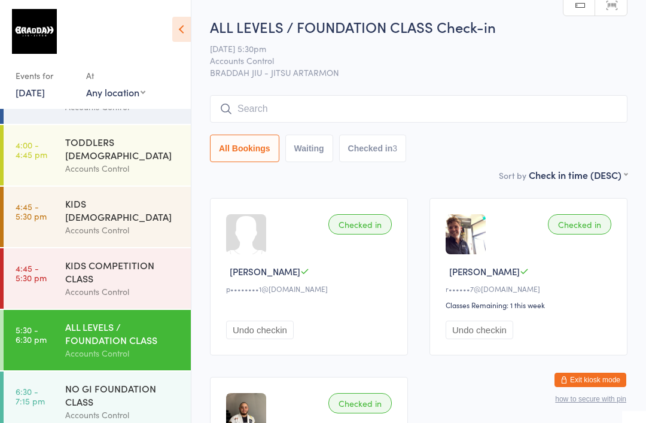
click at [282, 104] on input "search" at bounding box center [418, 108] width 417 height 27
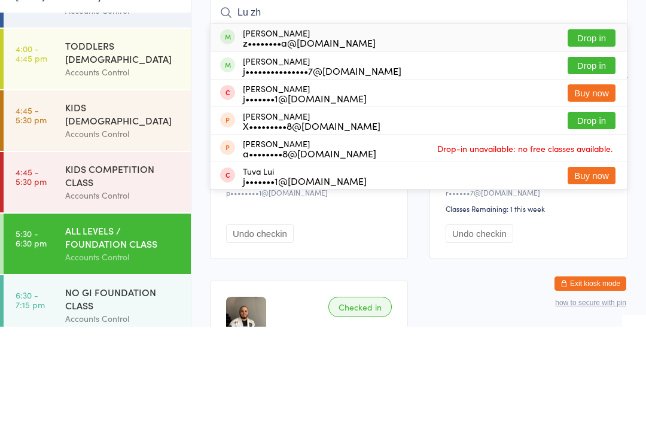
type input "Lu zh"
click at [376, 120] on div "[PERSON_NAME] z••••••••a@[DOMAIN_NAME] Drop in" at bounding box center [418, 133] width 416 height 27
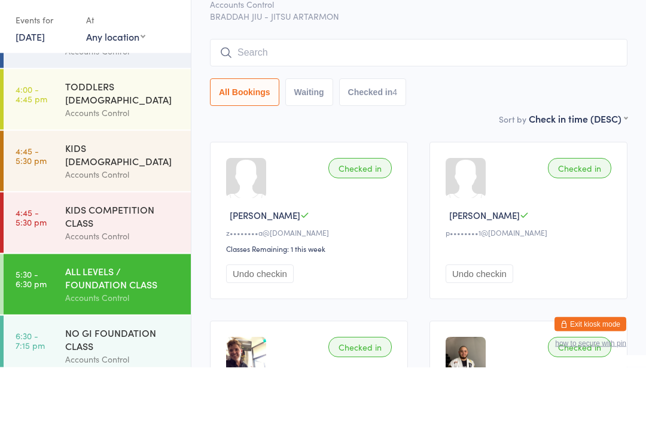
scroll to position [56, 0]
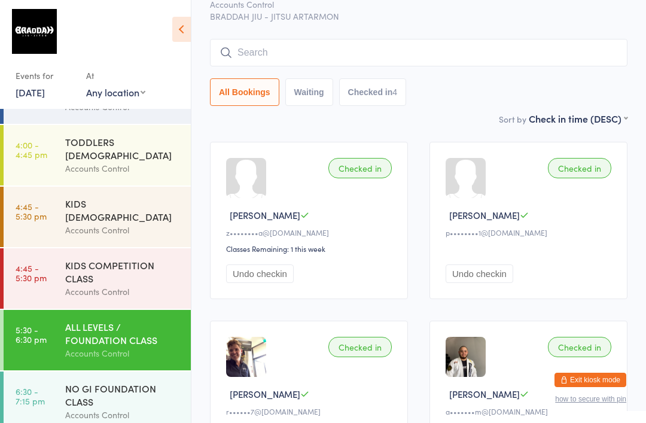
click at [123, 408] on div "Accounts Control" at bounding box center [122, 415] width 115 height 14
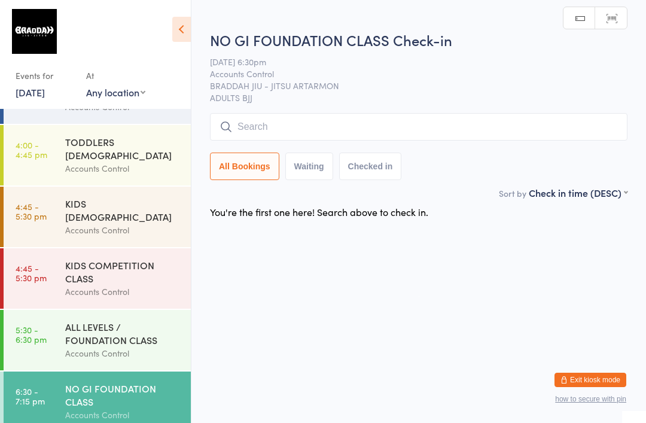
click at [332, 128] on input "search" at bounding box center [418, 126] width 417 height 27
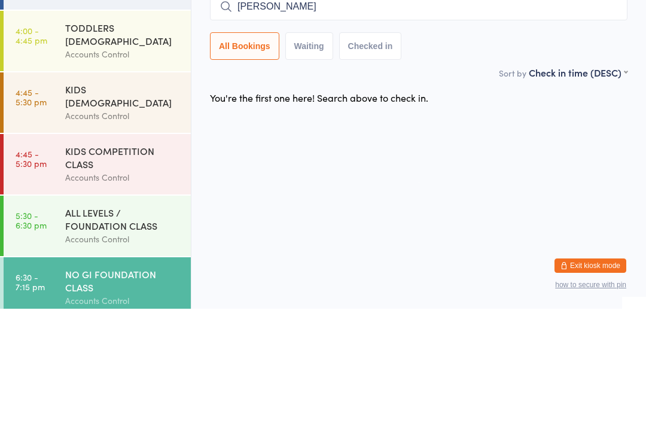
type input "[PERSON_NAME]"
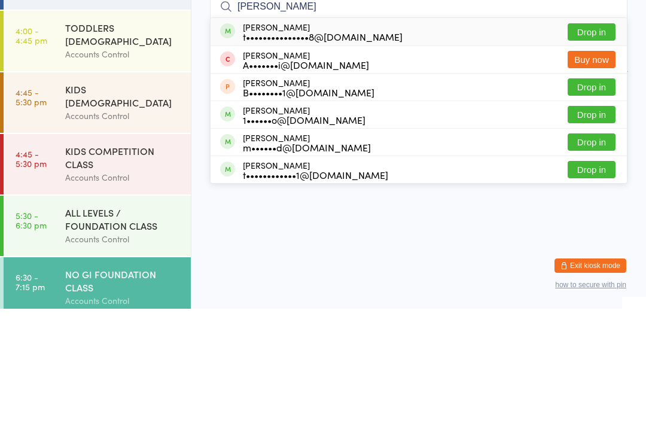
click at [598, 137] on button "Drop in" at bounding box center [591, 145] width 48 height 17
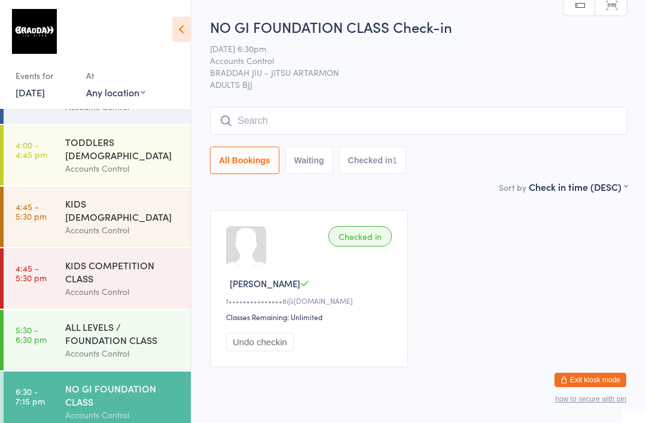
click at [404, 109] on input "search" at bounding box center [418, 120] width 417 height 27
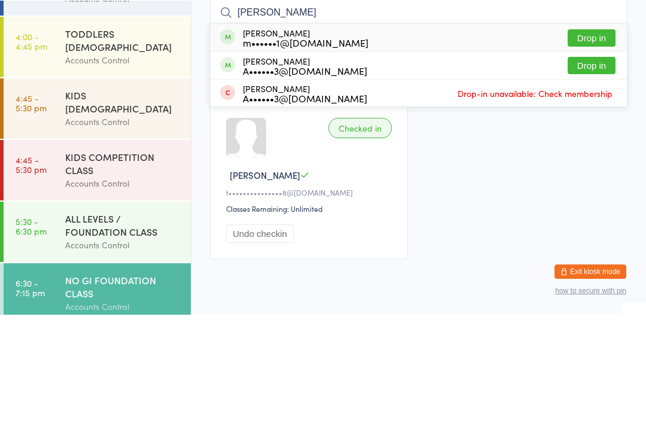
type input "[PERSON_NAME]"
click at [599, 137] on button "Drop in" at bounding box center [591, 145] width 48 height 17
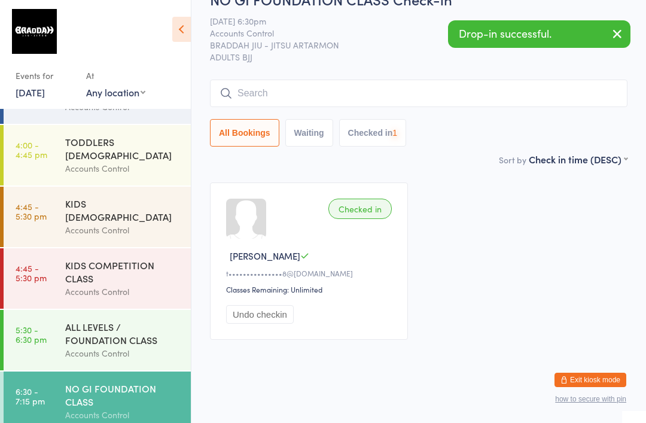
click at [359, 62] on div "NO GI FOUNDATION CLASS Check-in [DATE] 6:30pm Accounts Control BRADDAH JIU - JI…" at bounding box center [418, 70] width 417 height 163
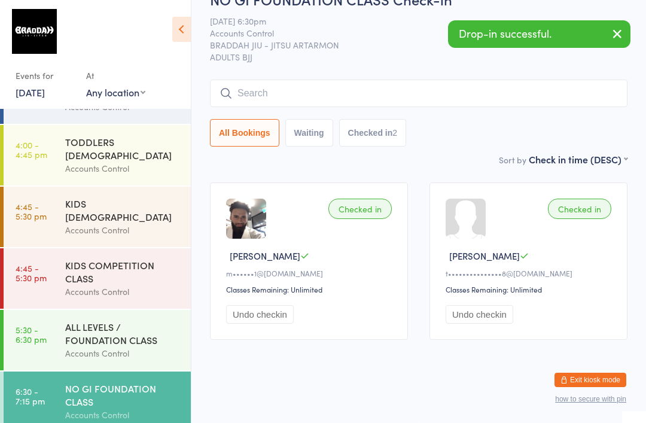
click at [334, 84] on input "search" at bounding box center [418, 93] width 417 height 27
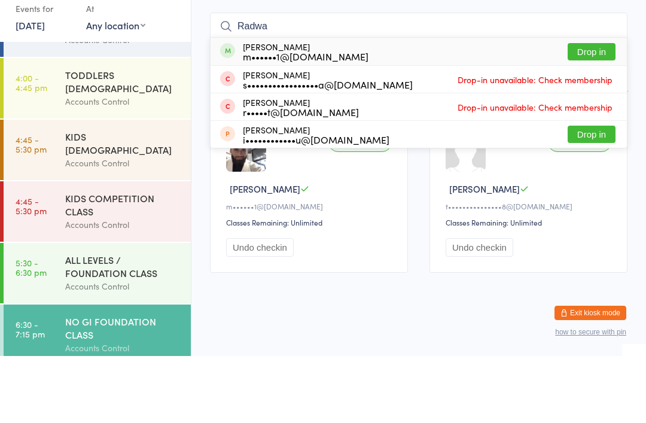
type input "Radwa"
click at [585, 110] on button "Drop in" at bounding box center [591, 118] width 48 height 17
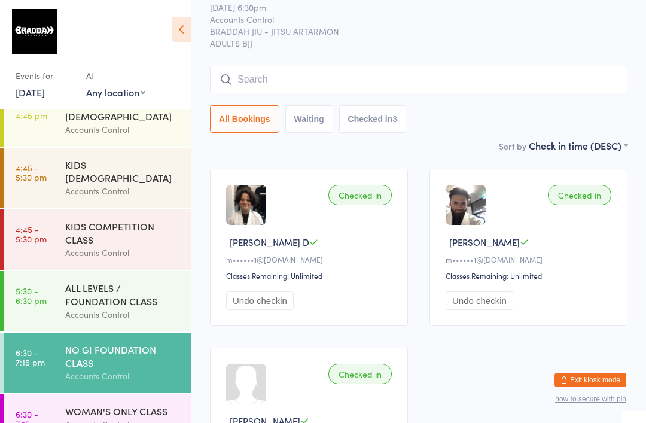
scroll to position [207, 0]
click at [82, 405] on div "WOMAN'S ONLY CLASS" at bounding box center [122, 411] width 115 height 13
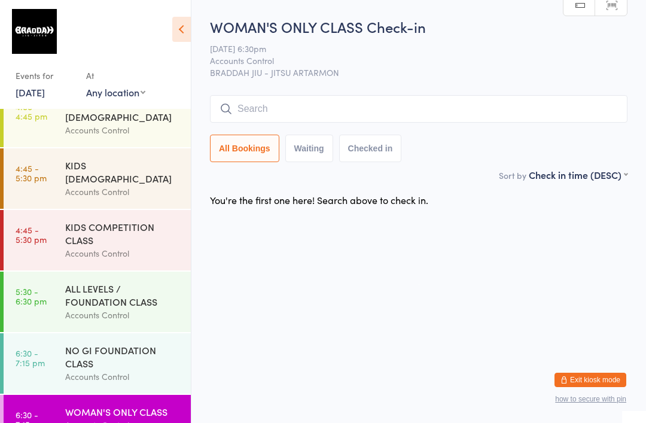
click at [341, 99] on input "search" at bounding box center [418, 108] width 417 height 27
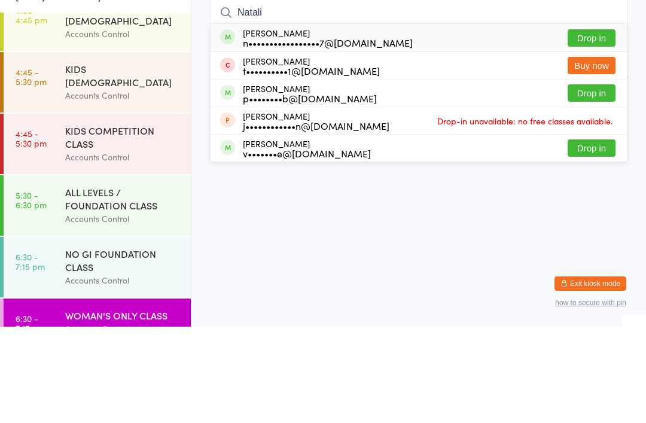
type input "Natali"
click at [594, 126] on button "Drop in" at bounding box center [591, 134] width 48 height 17
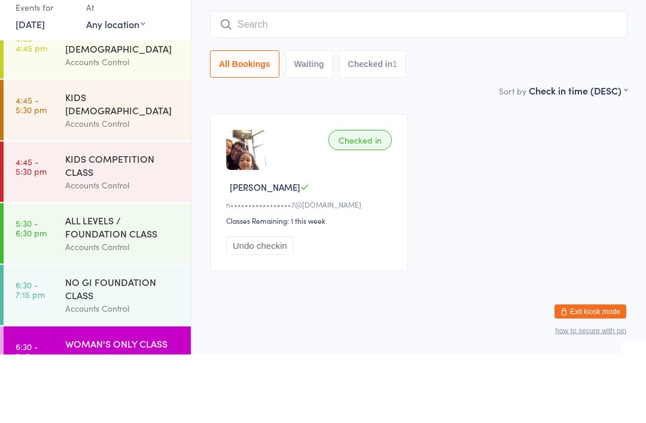
scroll to position [29, 0]
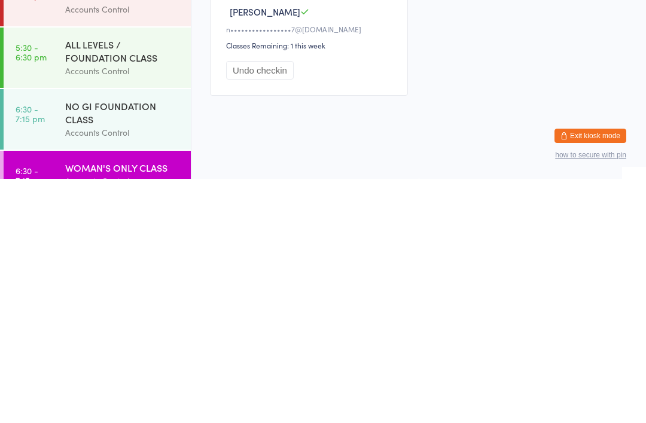
click at [87, 282] on div "ALL LEVELS / FOUNDATION CLASS" at bounding box center [122, 295] width 115 height 26
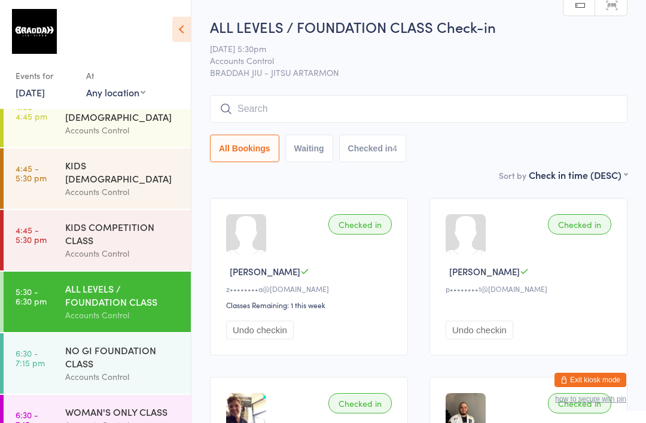
click at [127, 395] on div "WOMAN'S ONLY CLASS Accounts Control" at bounding box center [128, 418] width 126 height 47
